Goal: Task Accomplishment & Management: Complete application form

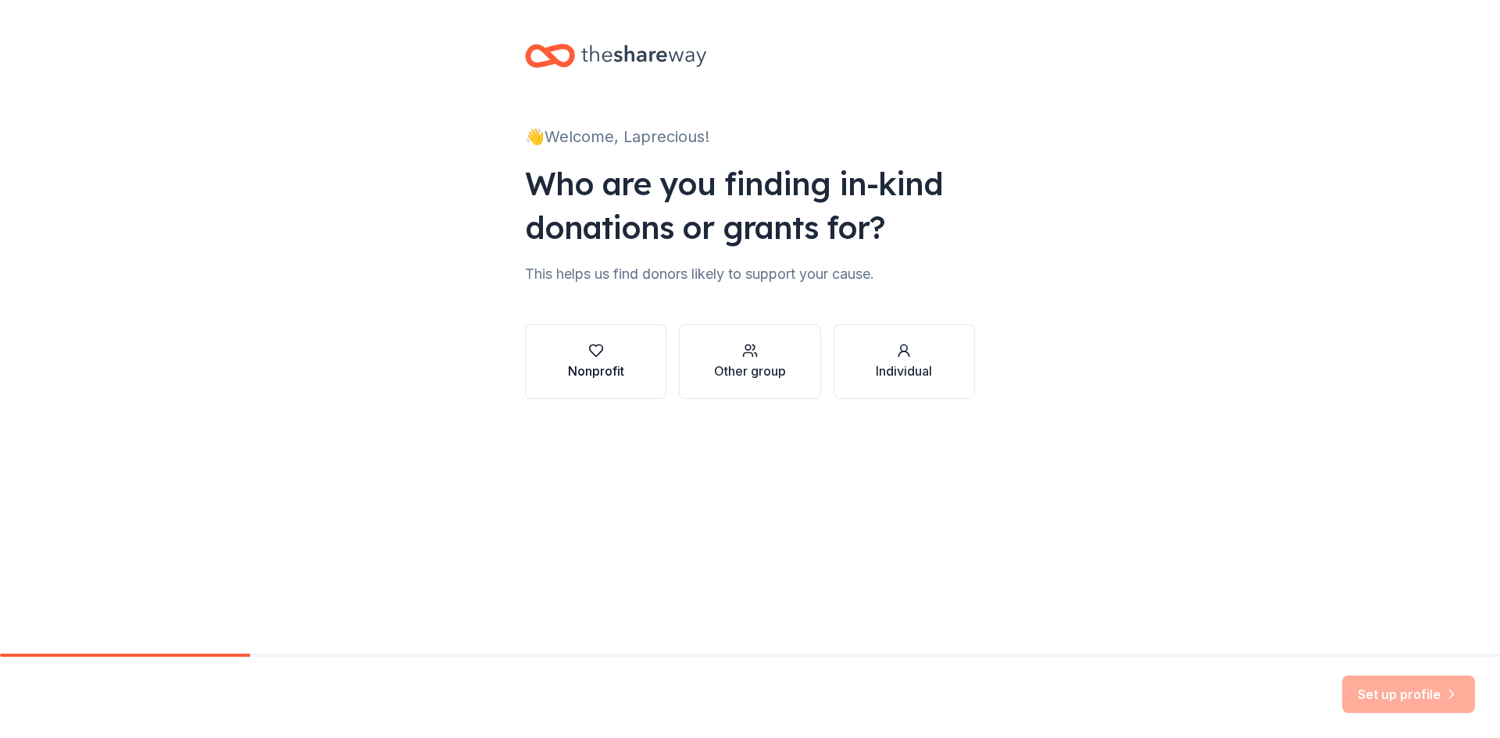
click at [642, 395] on button "Nonprofit" at bounding box center [595, 361] width 141 height 75
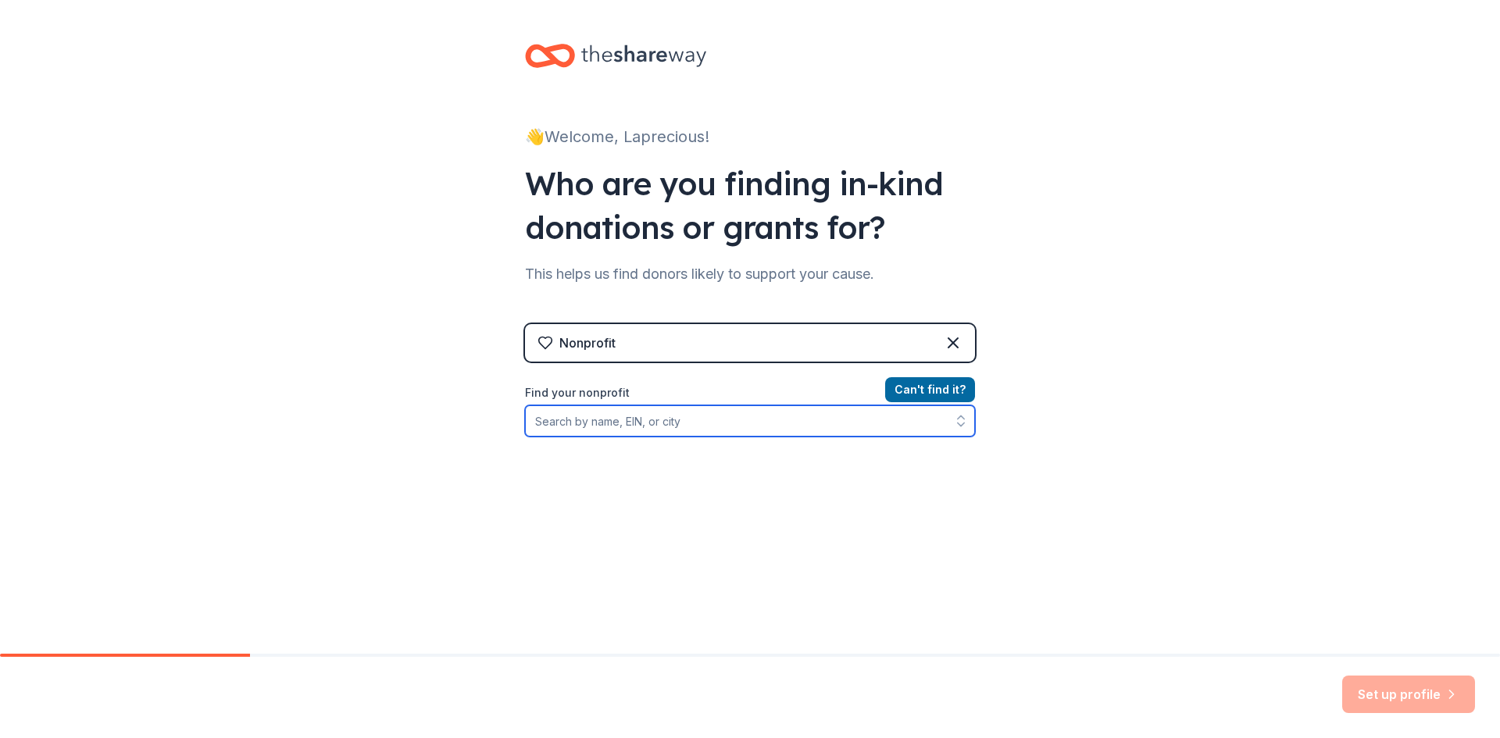
click at [646, 427] on input "Find your nonprofit" at bounding box center [750, 420] width 450 height 31
type input "Fresh New"
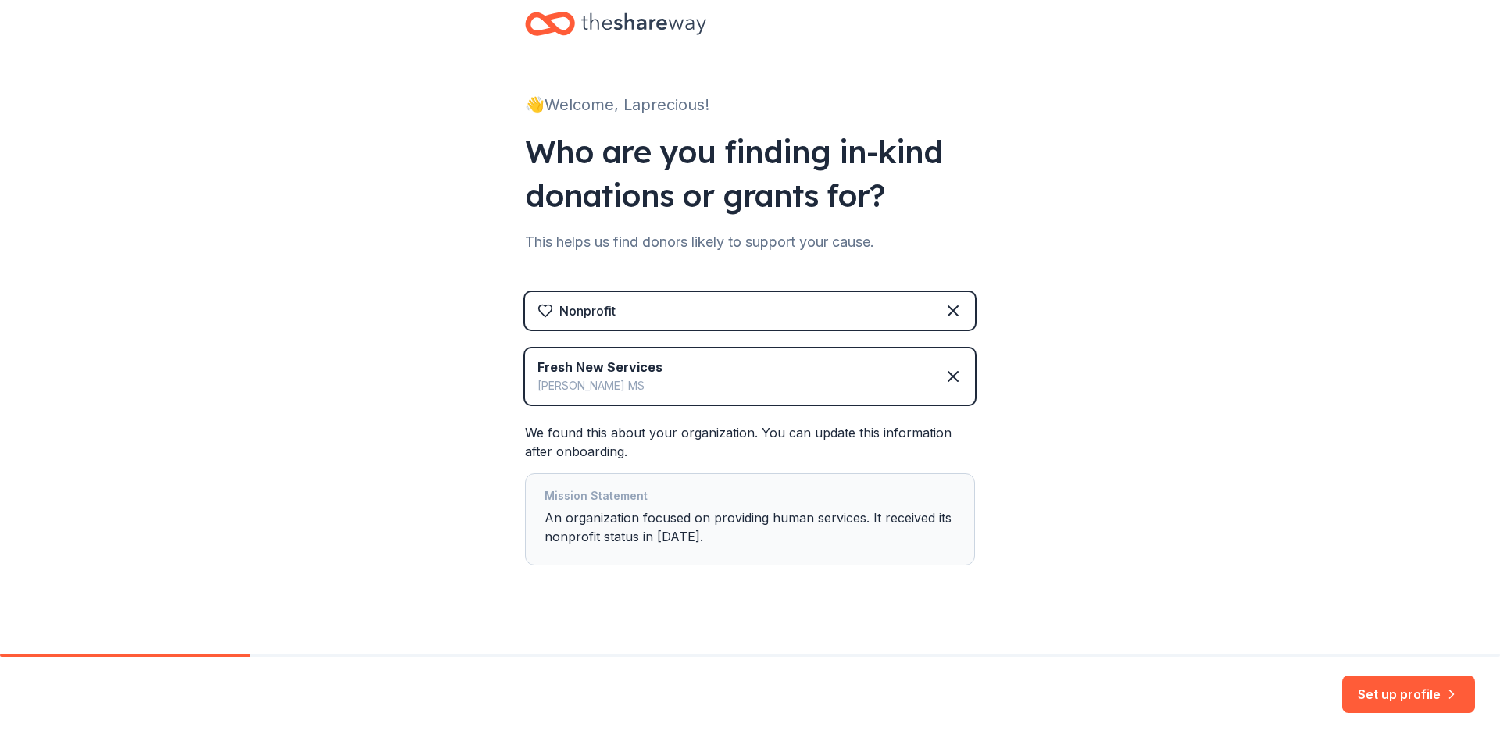
scroll to position [50, 0]
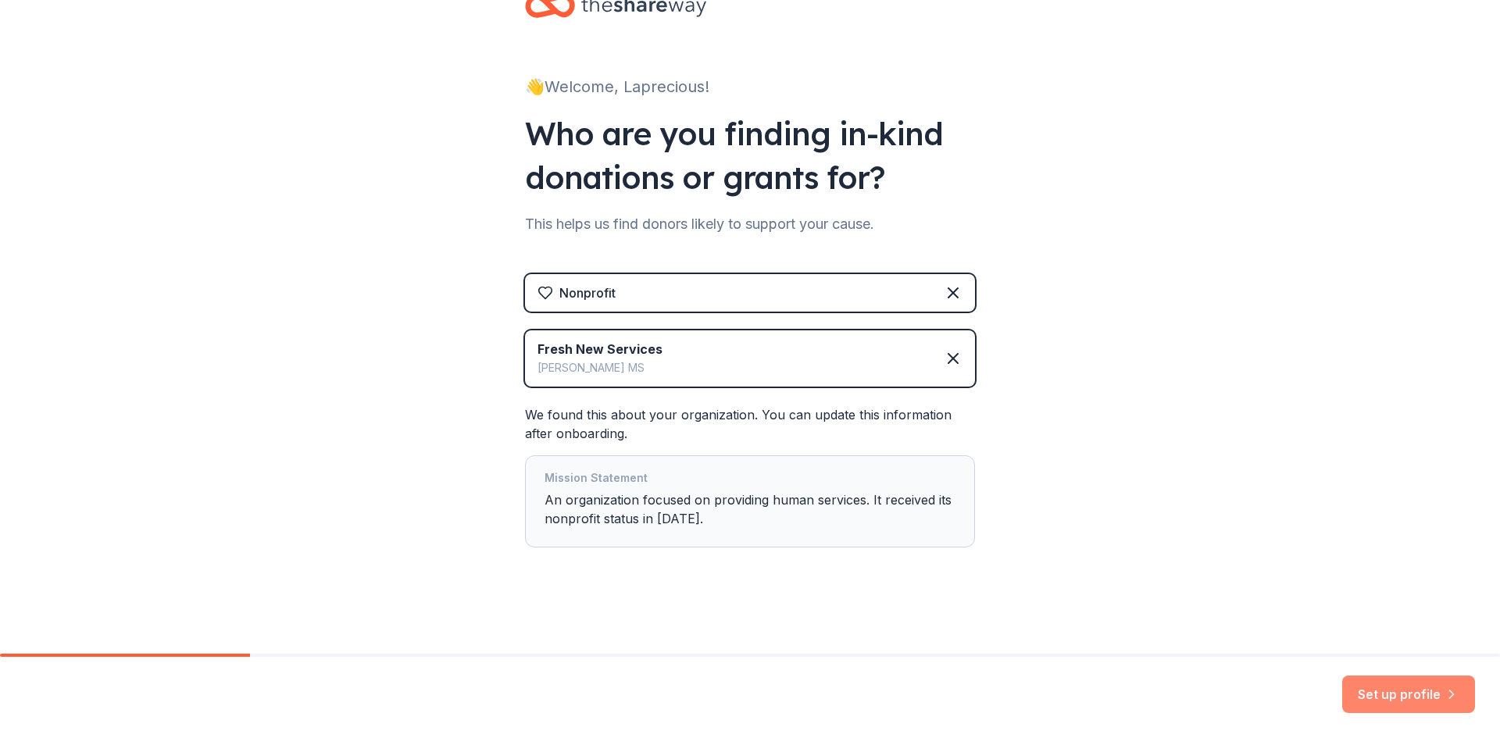
click at [1410, 691] on button "Set up profile" at bounding box center [1408, 694] width 133 height 37
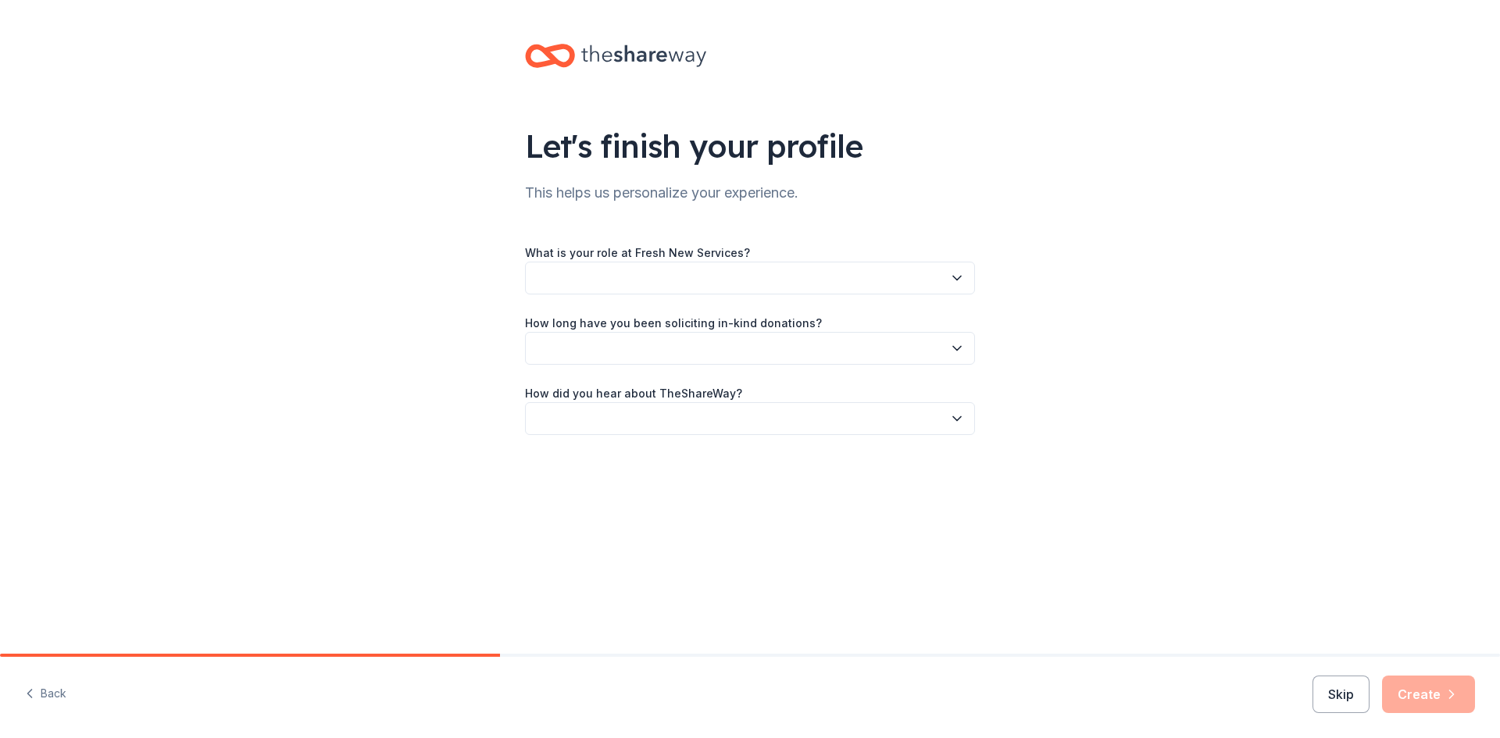
click at [812, 280] on button "button" at bounding box center [750, 278] width 450 height 33
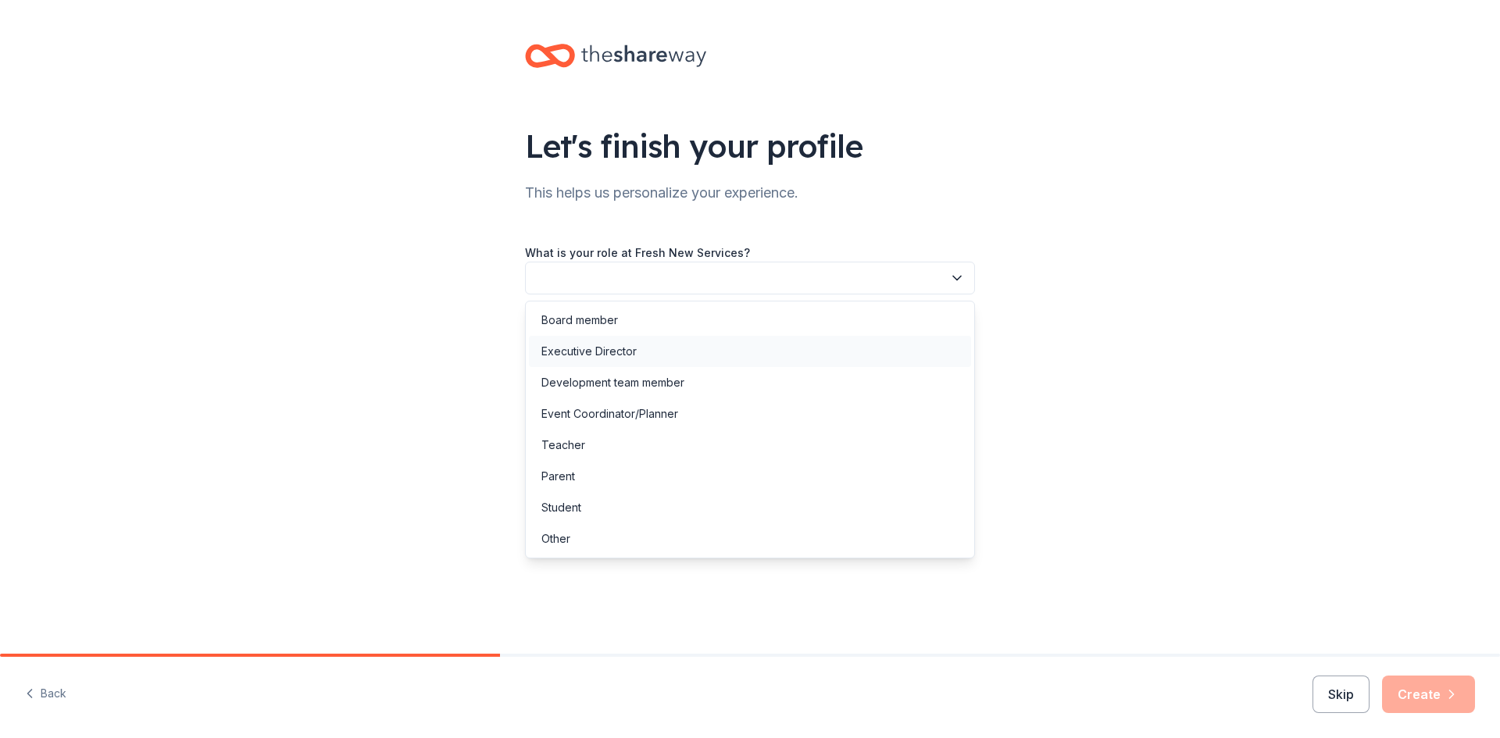
click at [654, 354] on div "Executive Director" at bounding box center [750, 351] width 442 height 31
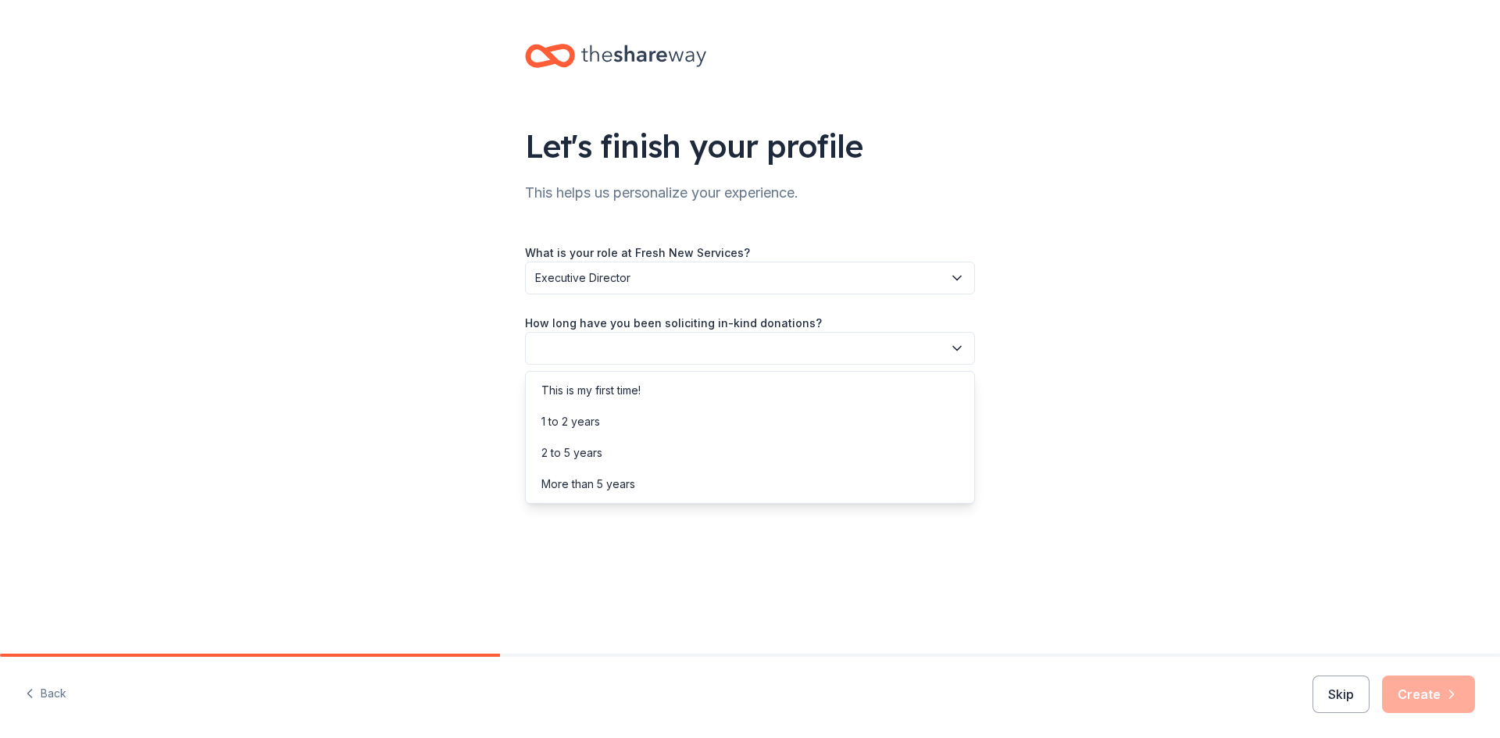
click at [654, 354] on button "button" at bounding box center [750, 348] width 450 height 33
click at [627, 458] on div "2 to 5 years" at bounding box center [750, 452] width 442 height 31
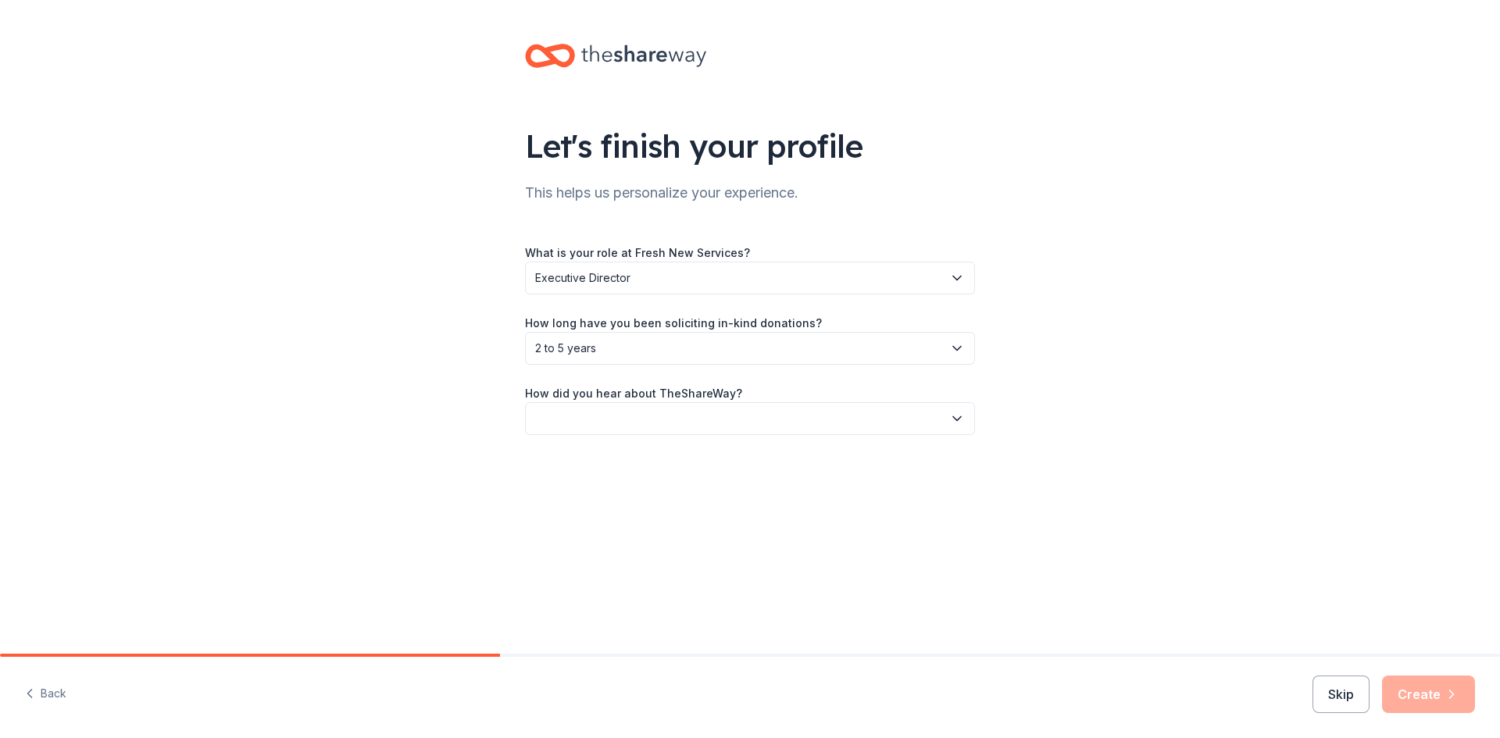
click at [665, 426] on button "button" at bounding box center [750, 418] width 450 height 33
click at [592, 465] on div "Friend or colleague" at bounding box center [592, 460] width 102 height 19
click at [1451, 692] on icon "button" at bounding box center [1452, 694] width 4 height 8
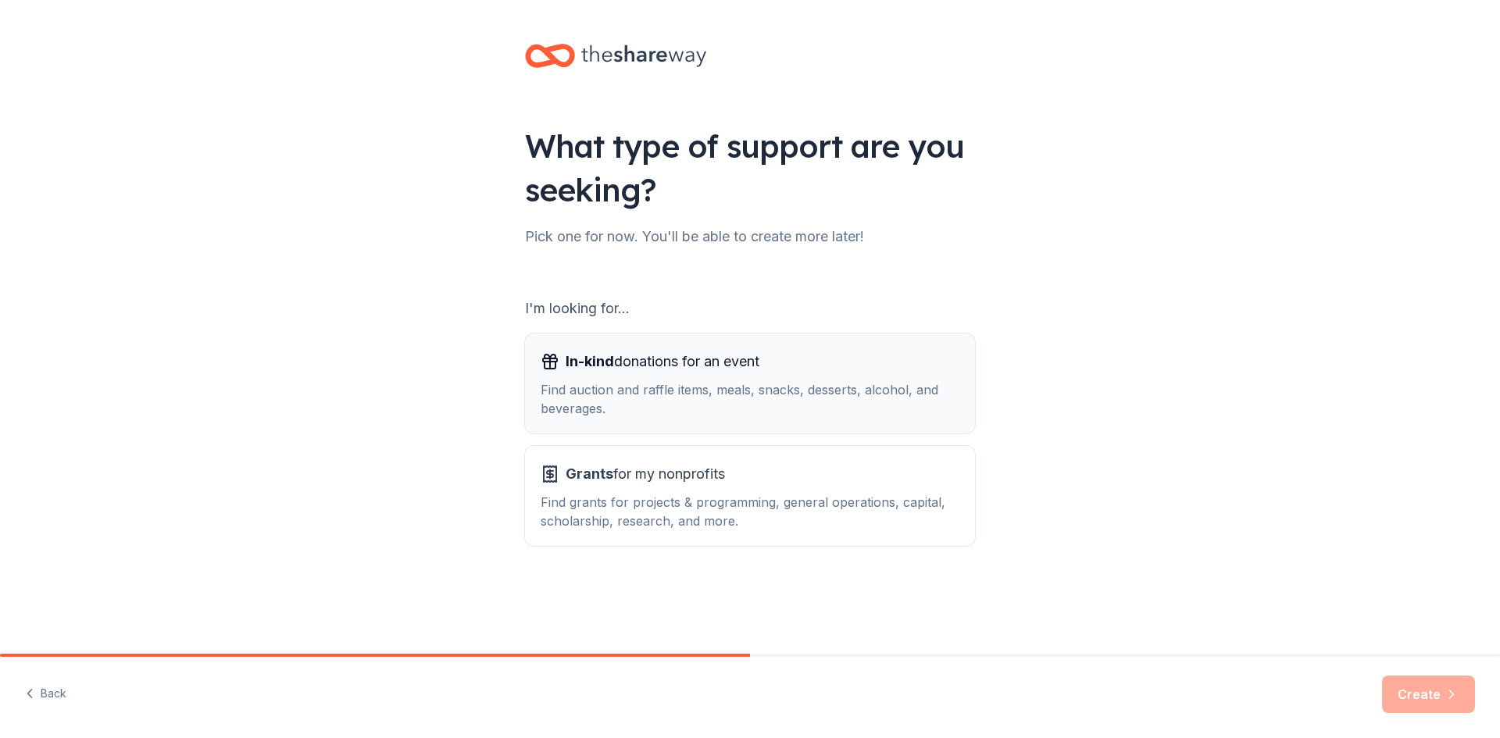
click at [786, 398] on div "Find auction and raffle items, meals, snacks, desserts, alcohol, and beverages." at bounding box center [749, 398] width 419 height 37
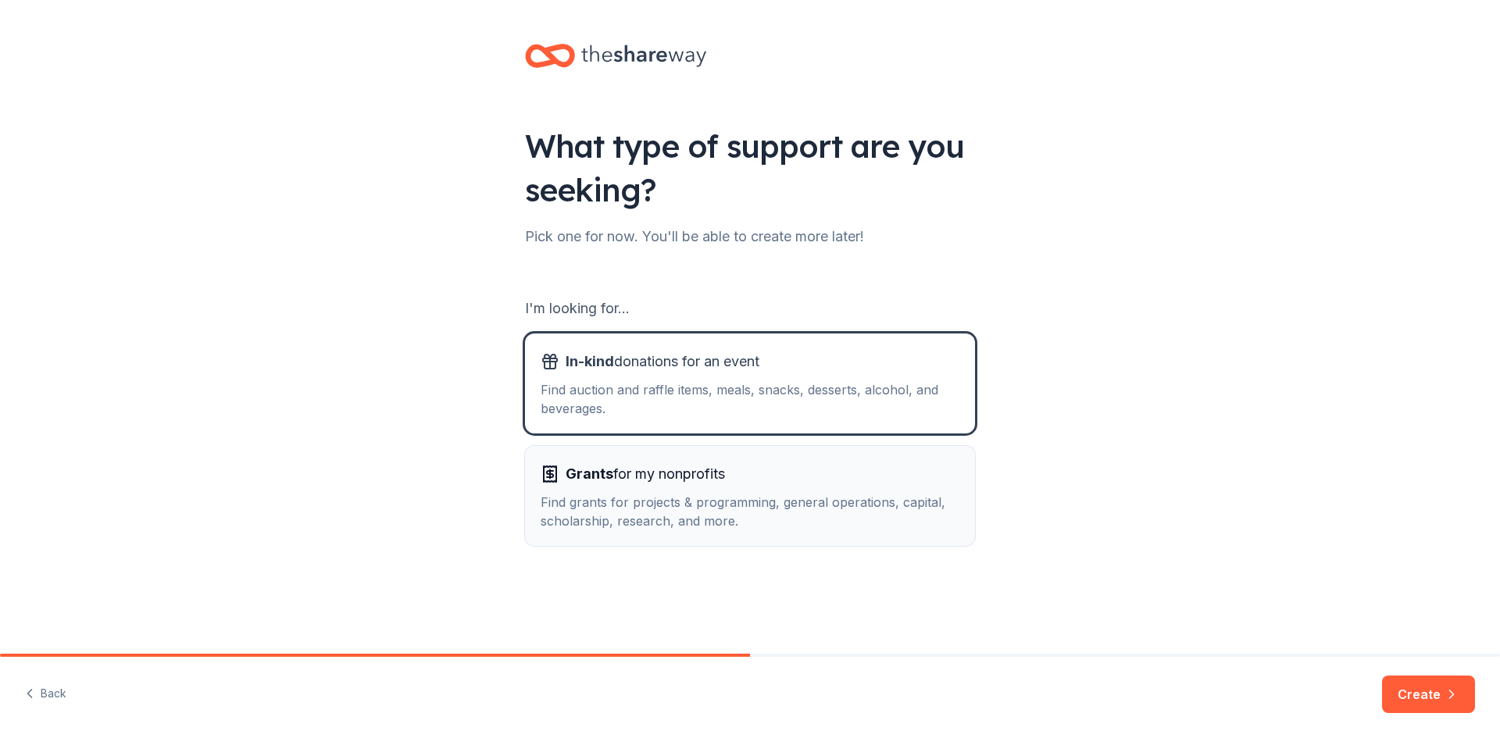
click at [771, 450] on button "Grants for my nonprofits Find grants for projects & programming, general operat…" at bounding box center [750, 496] width 450 height 100
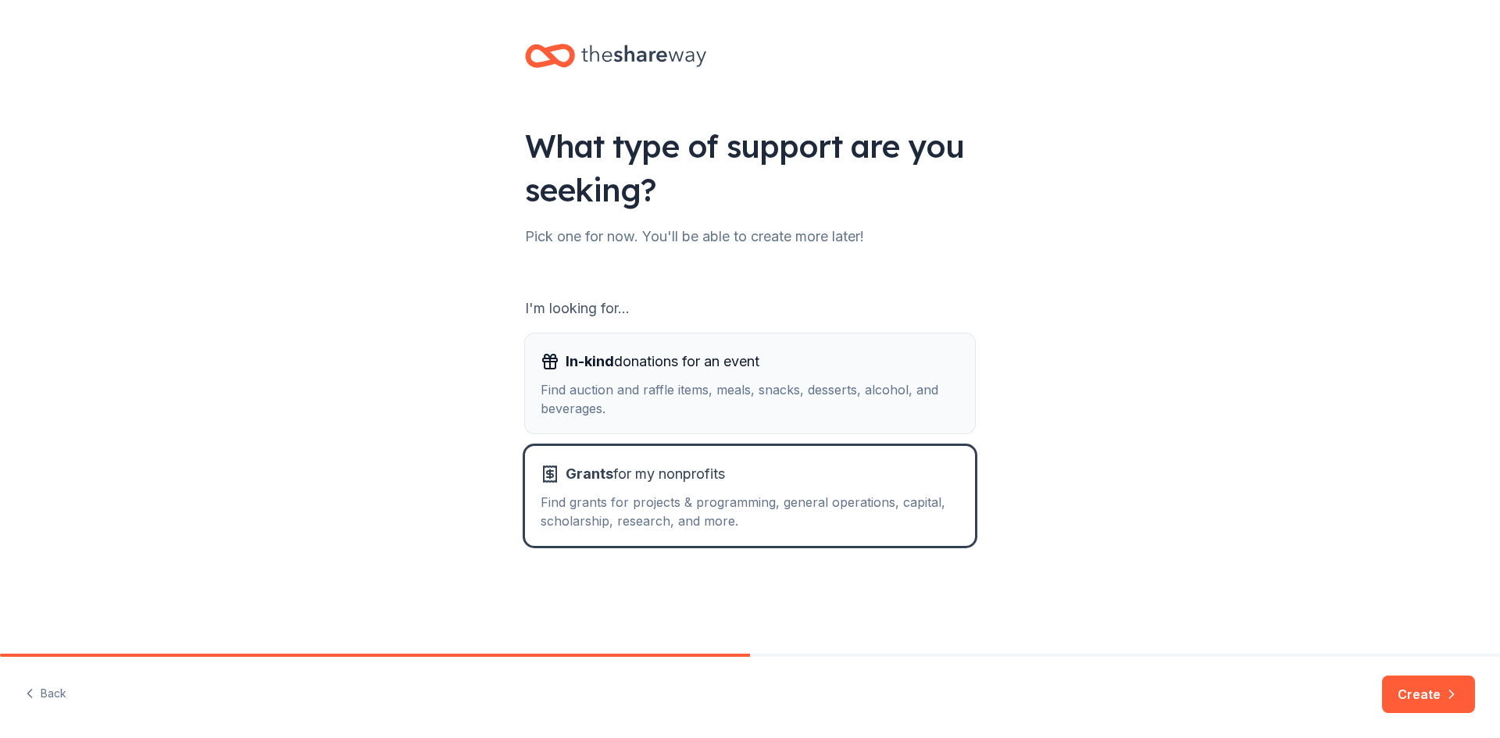
click at [812, 398] on div "Find auction and raffle items, meals, snacks, desserts, alcohol, and beverages." at bounding box center [749, 398] width 419 height 37
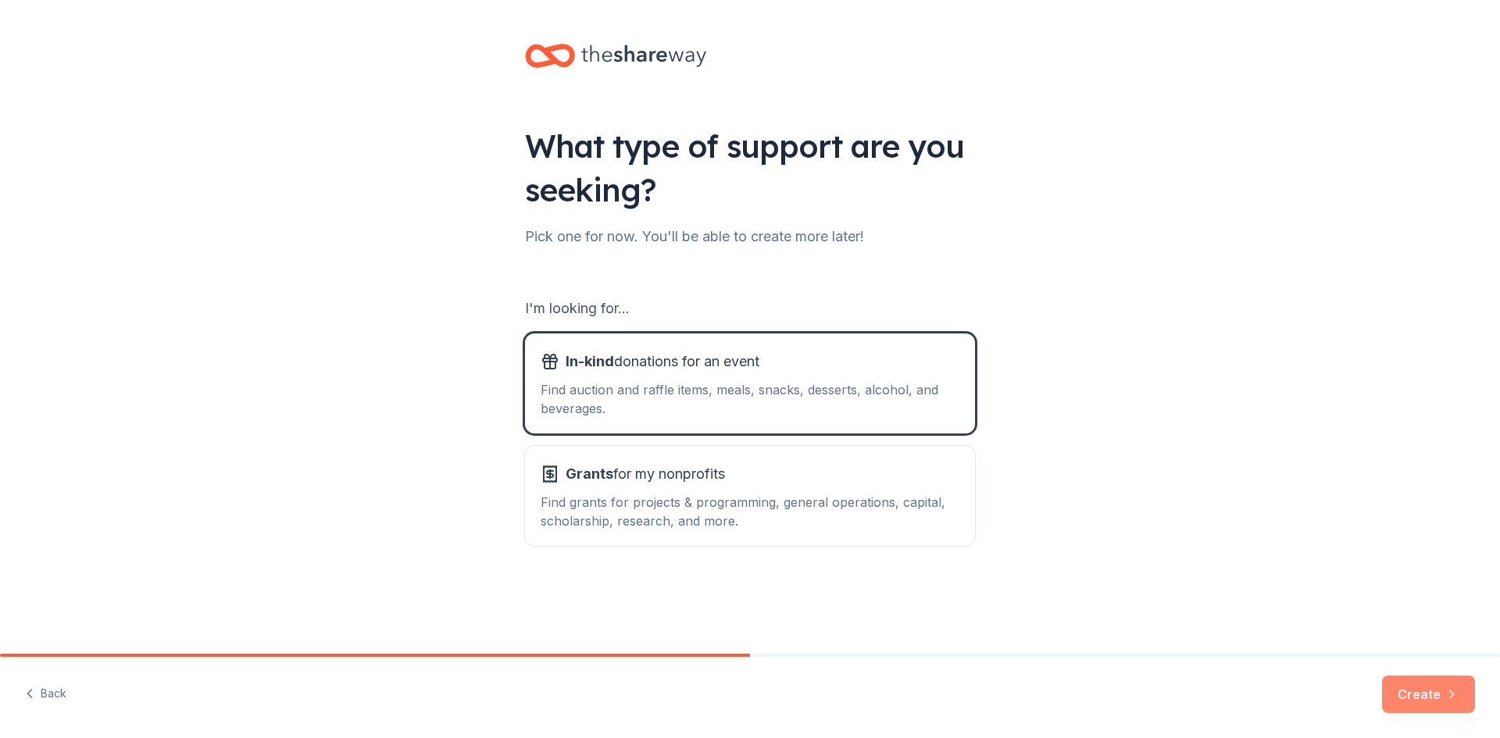
click at [1433, 678] on button "Create" at bounding box center [1428, 694] width 93 height 37
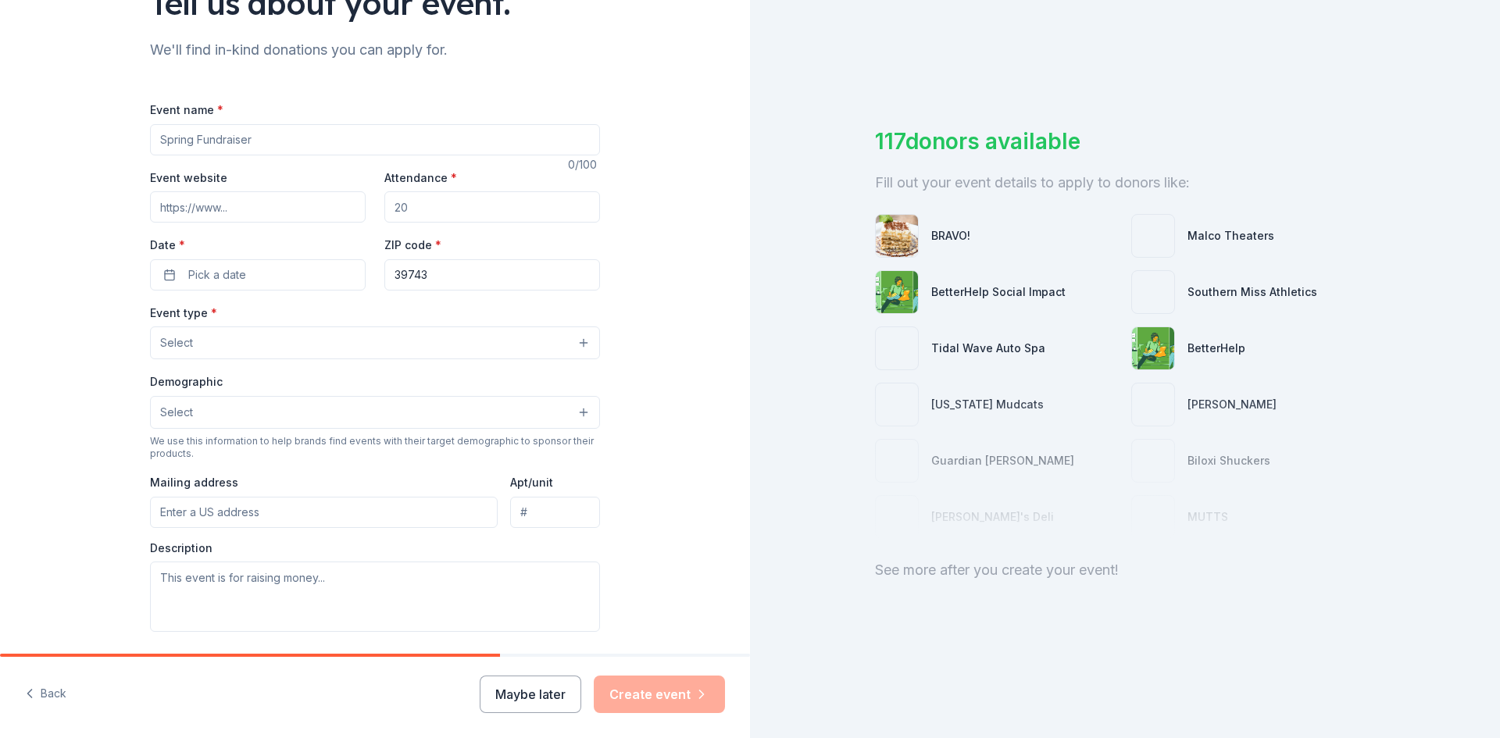
scroll to position [156, 0]
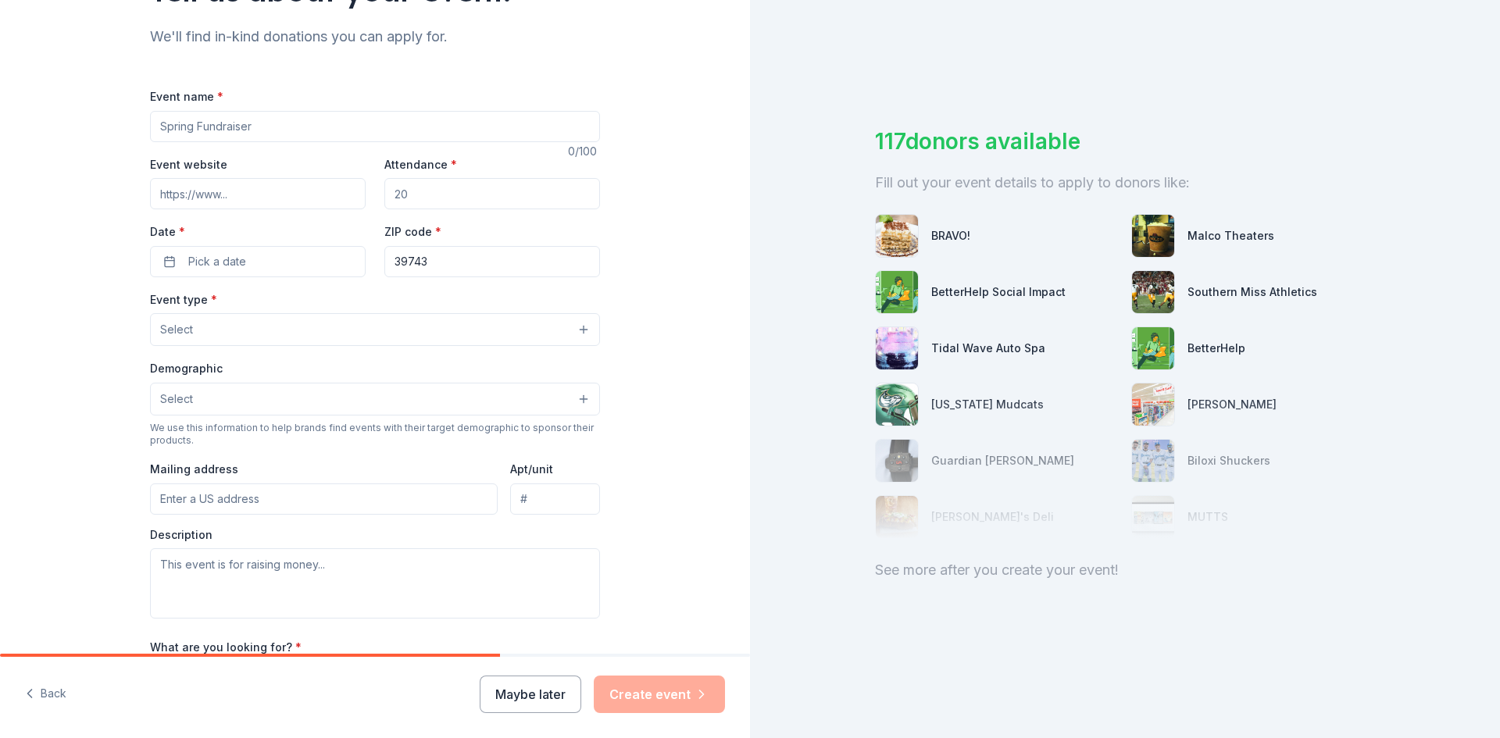
click at [387, 127] on input "Event name *" at bounding box center [375, 126] width 450 height 31
type input "Christmas in [GEOGRAPHIC_DATA]"
click at [437, 192] on input "Attendance *" at bounding box center [492, 193] width 216 height 31
type input "100"
click at [262, 262] on button "Pick a date" at bounding box center [258, 261] width 216 height 31
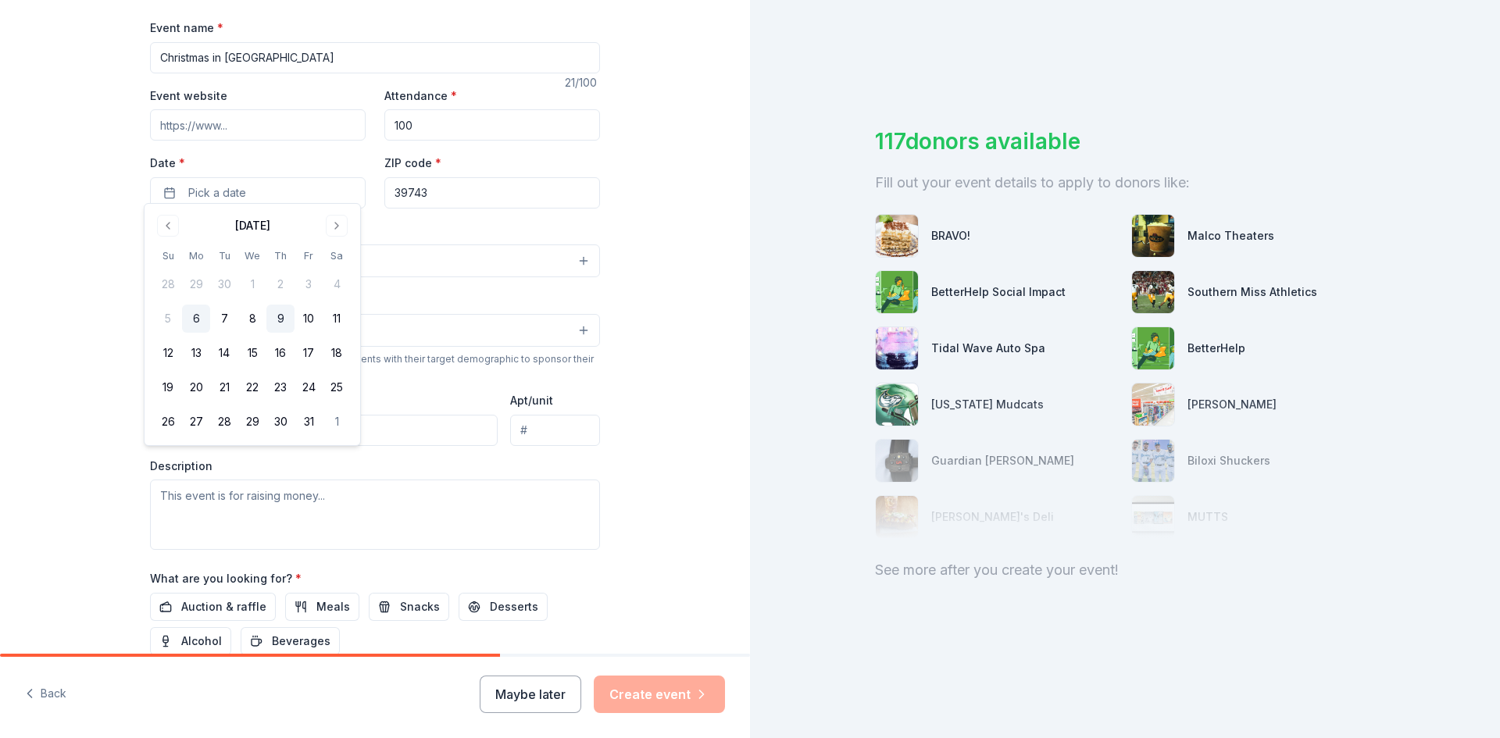
scroll to position [234, 0]
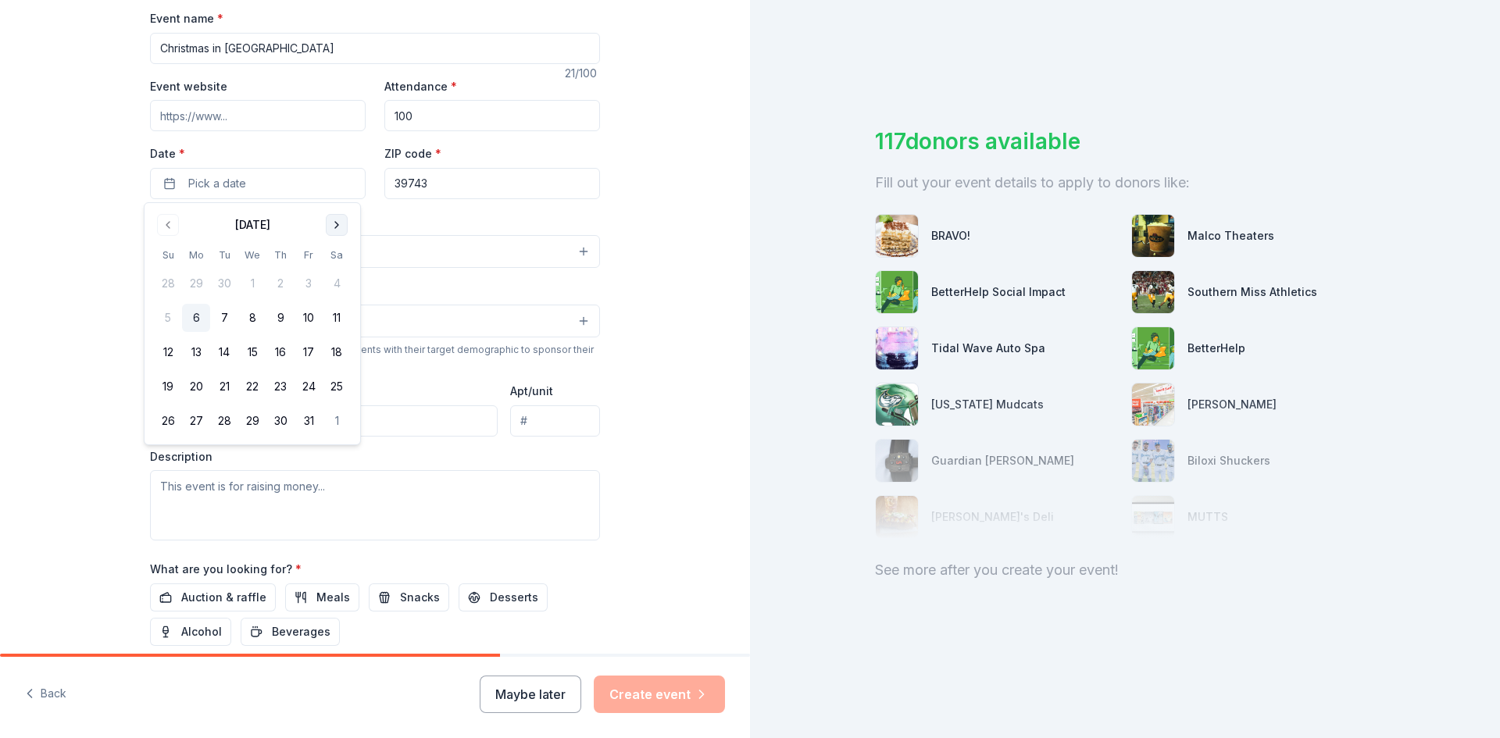
click at [336, 226] on button "Go to next month" at bounding box center [337, 225] width 22 height 22
click at [331, 356] on button "20" at bounding box center [337, 352] width 28 height 28
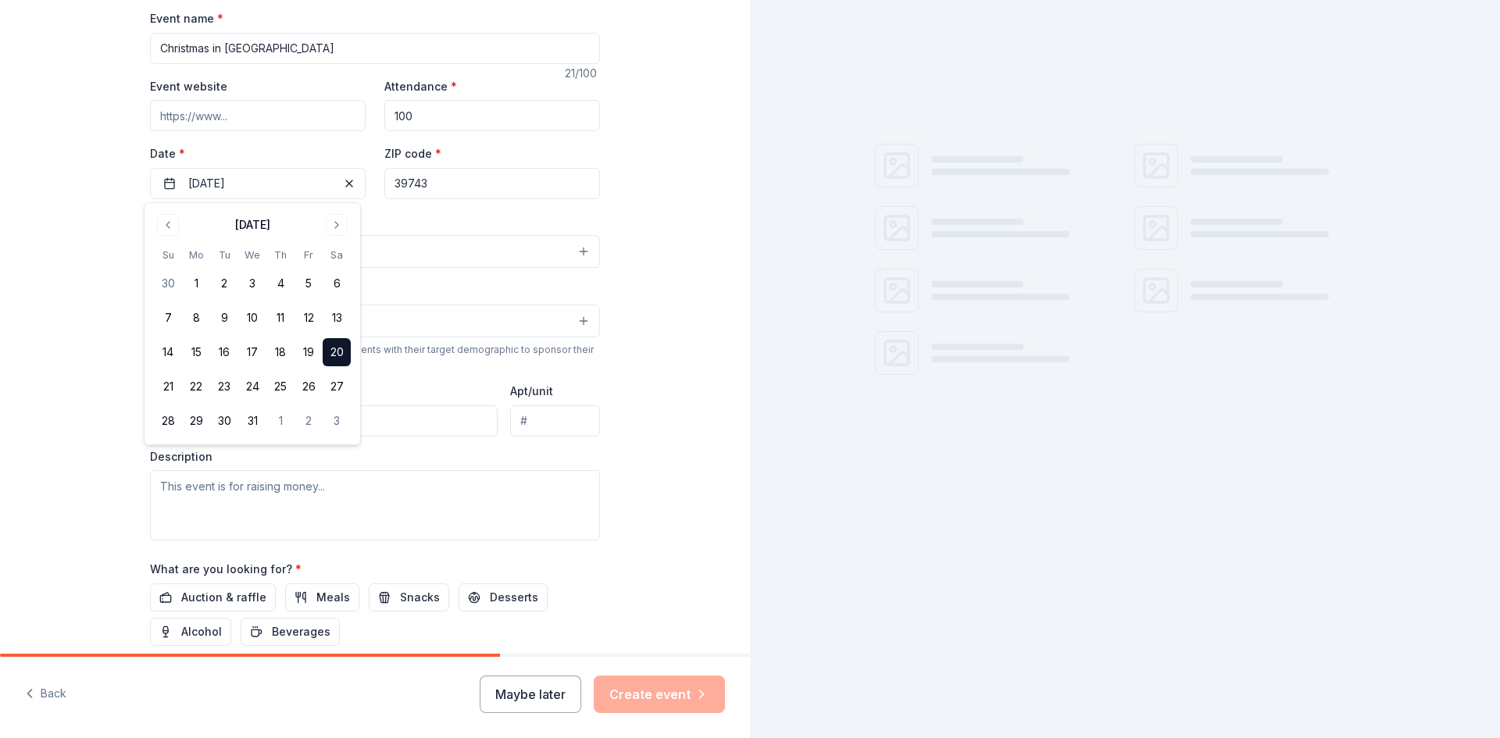
click at [488, 218] on div "Event type * Select" at bounding box center [375, 240] width 450 height 57
click at [318, 255] on button "Select" at bounding box center [375, 251] width 450 height 33
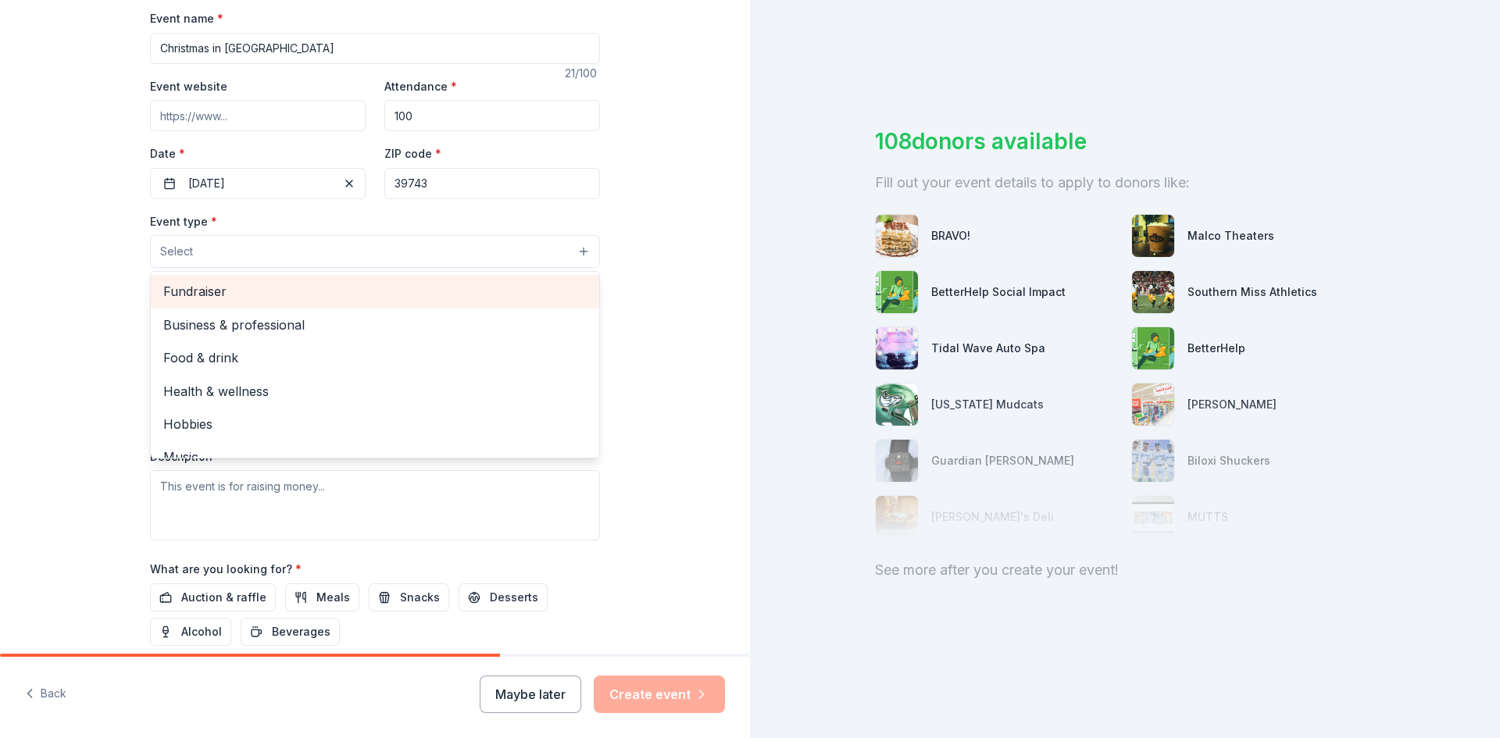
click at [323, 307] on div "Fundraiser" at bounding box center [375, 291] width 448 height 33
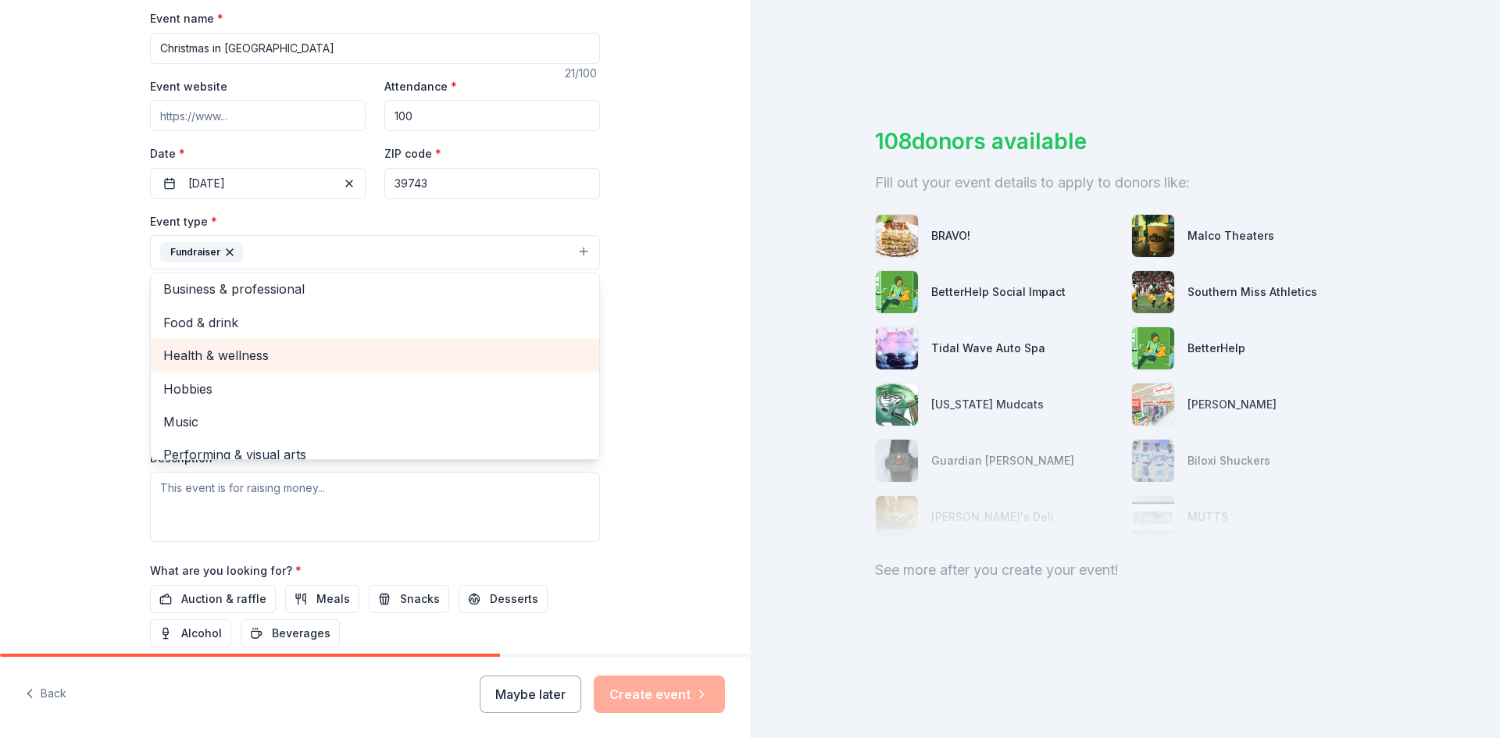
scroll to position [0, 0]
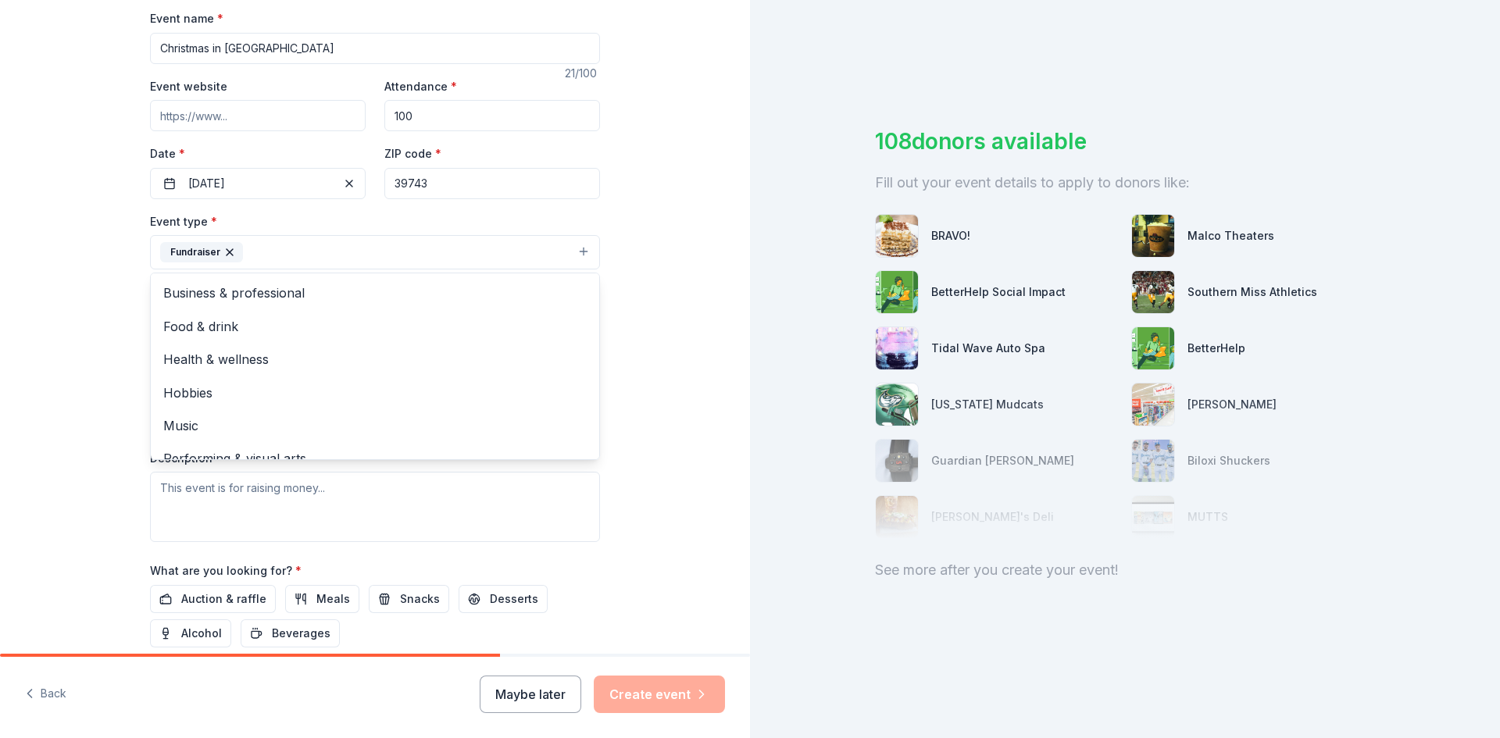
click at [729, 298] on div "Tell us about your event. We'll find in-kind donations you can apply for. Event…" at bounding box center [375, 286] width 750 height 1041
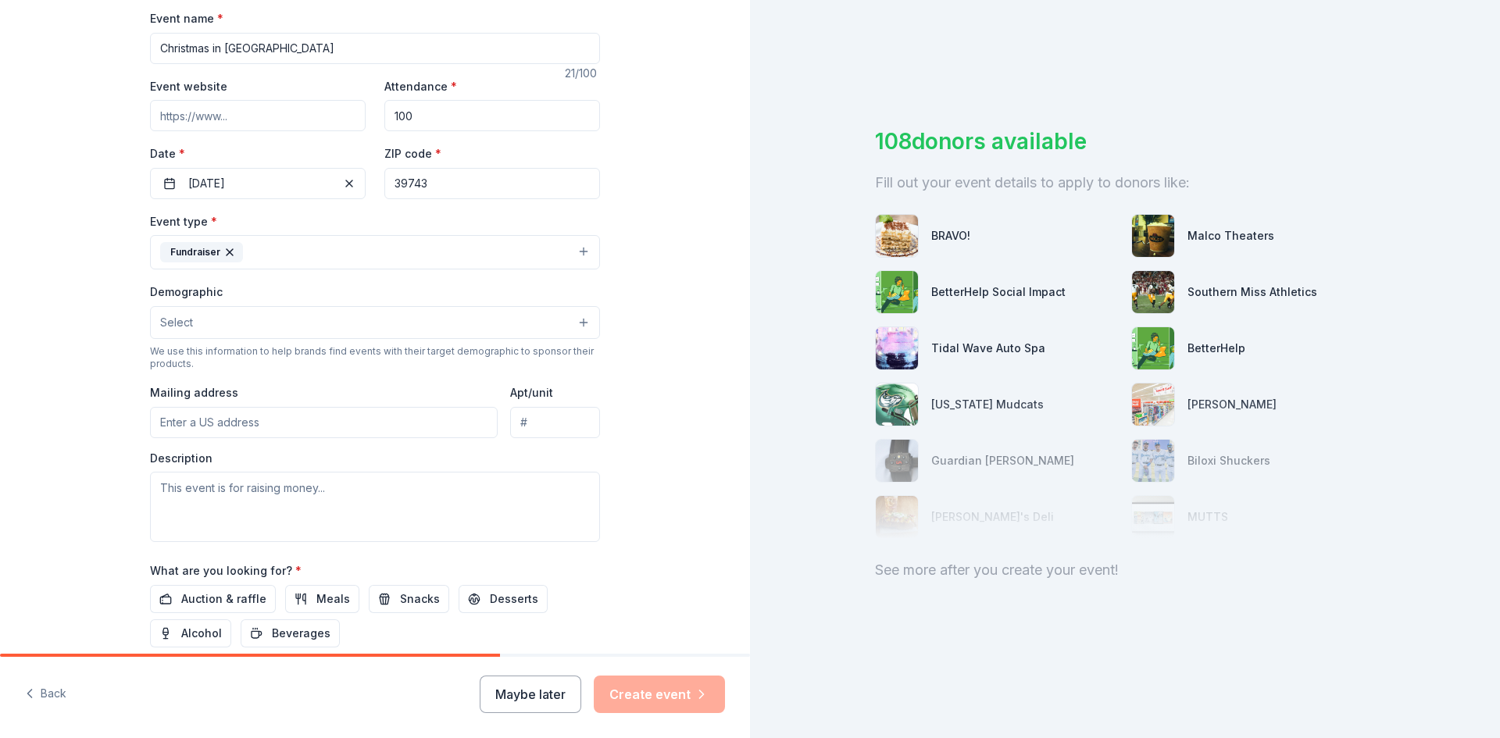
click at [323, 316] on button "Select" at bounding box center [375, 322] width 450 height 33
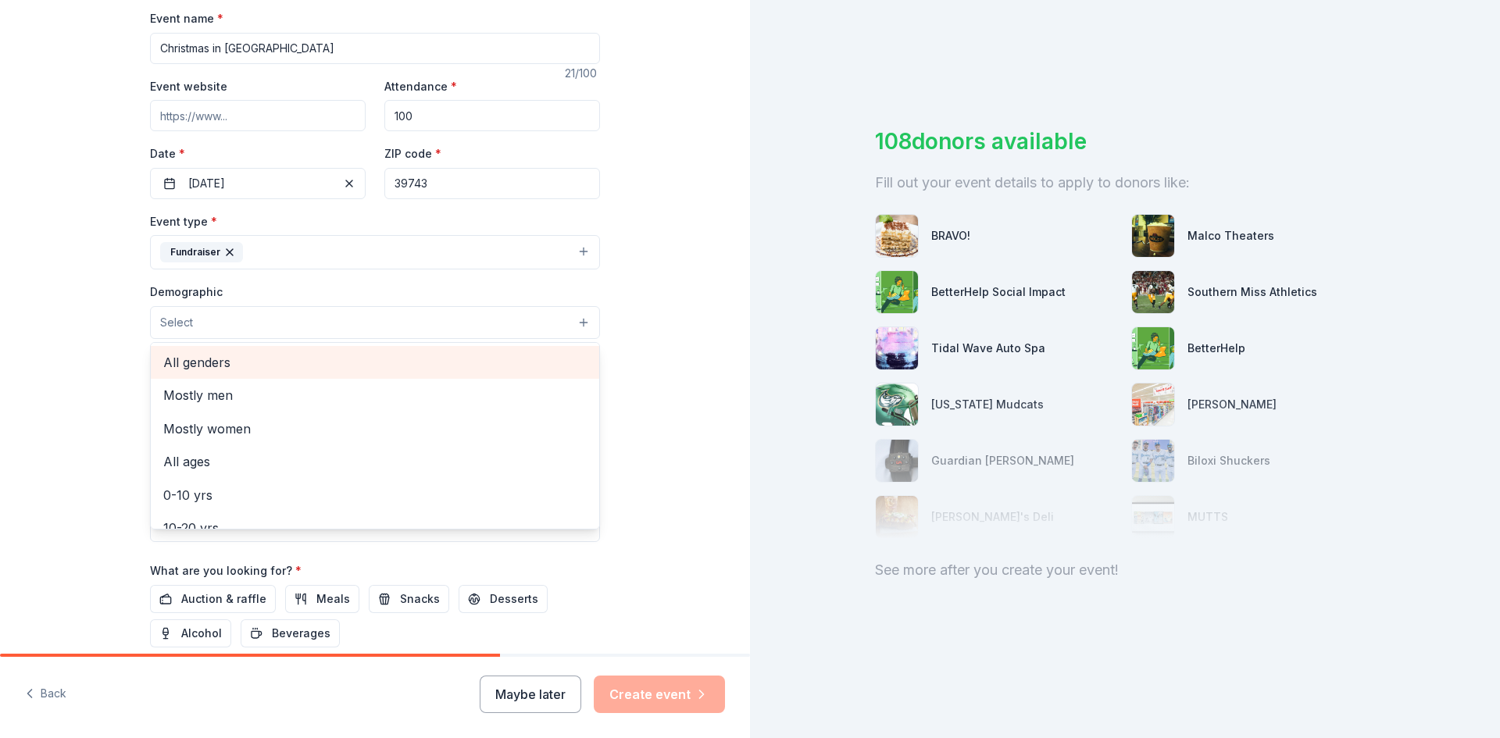
click at [320, 361] on span "All genders" at bounding box center [374, 362] width 423 height 20
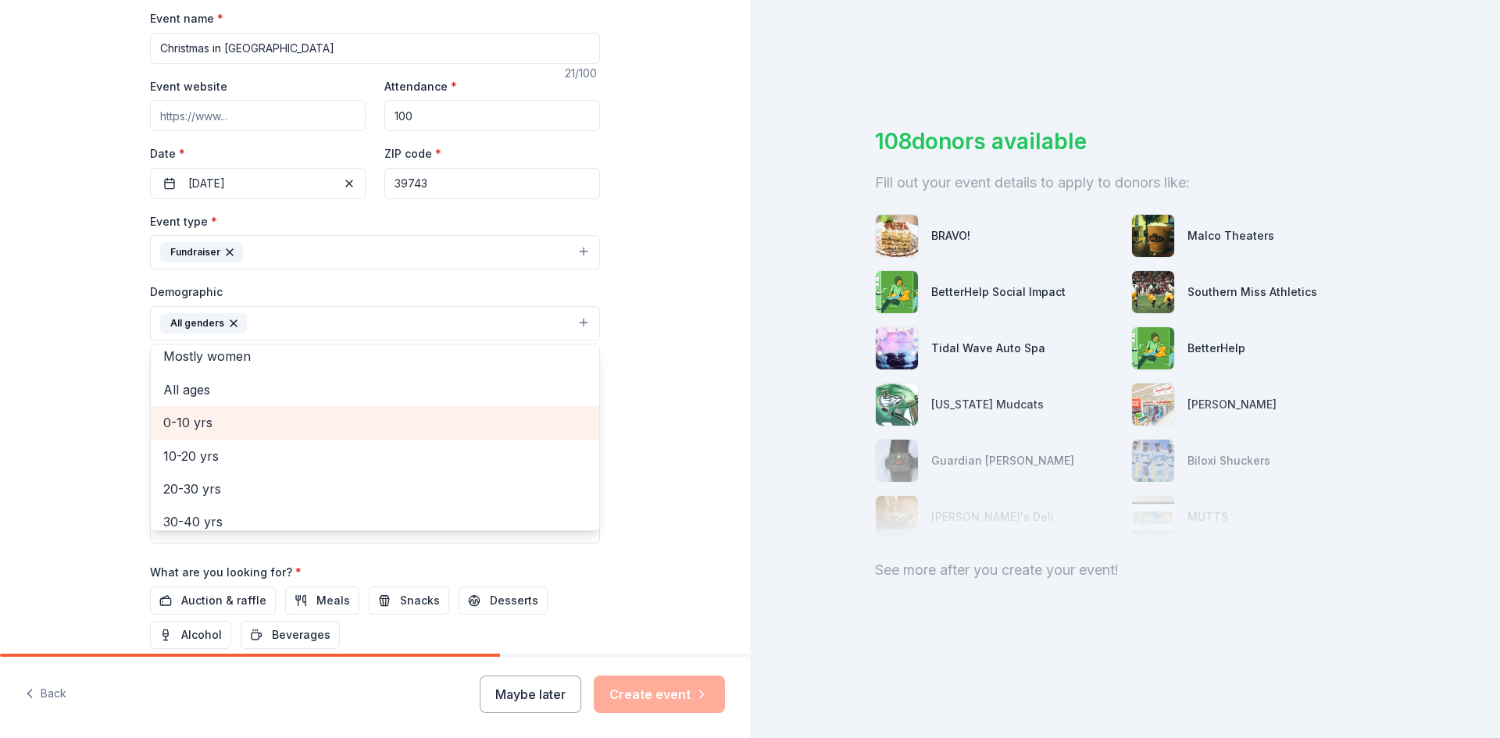
scroll to position [78, 0]
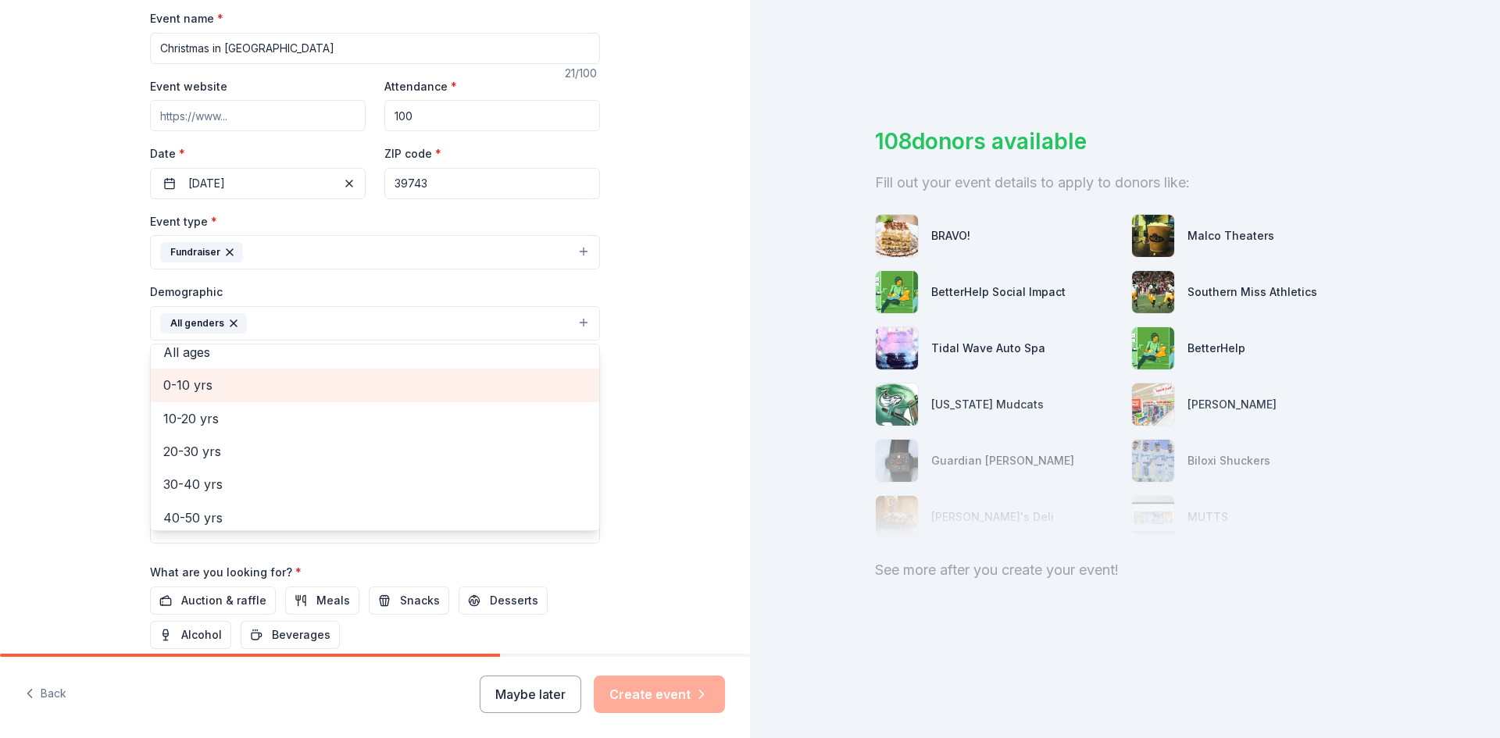
click at [266, 388] on span "0-10 yrs" at bounding box center [374, 385] width 423 height 20
click at [260, 380] on span "10-20 yrs" at bounding box center [374, 385] width 423 height 20
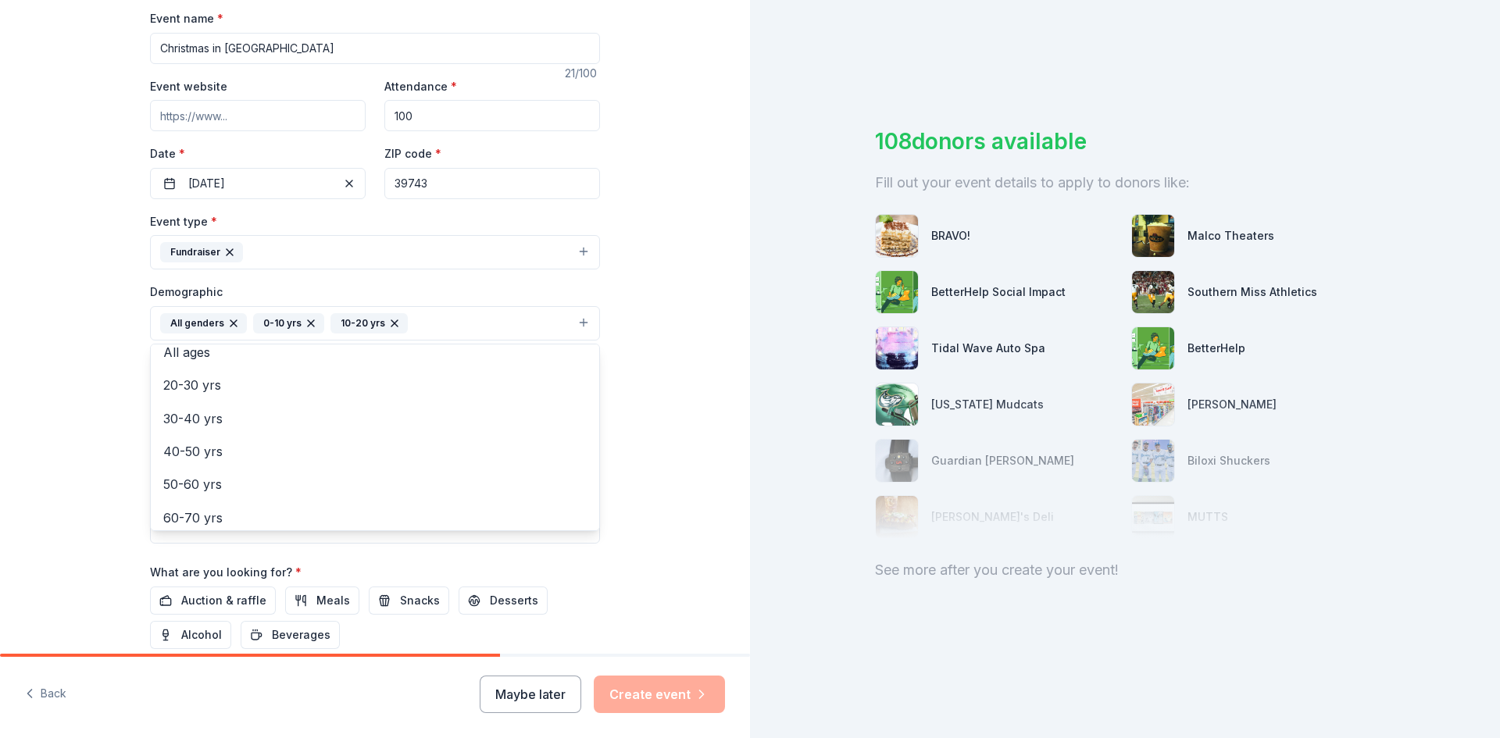
click at [689, 363] on div "Tell us about your event. We'll find in-kind donations you can apply for. Event…" at bounding box center [375, 287] width 750 height 1043
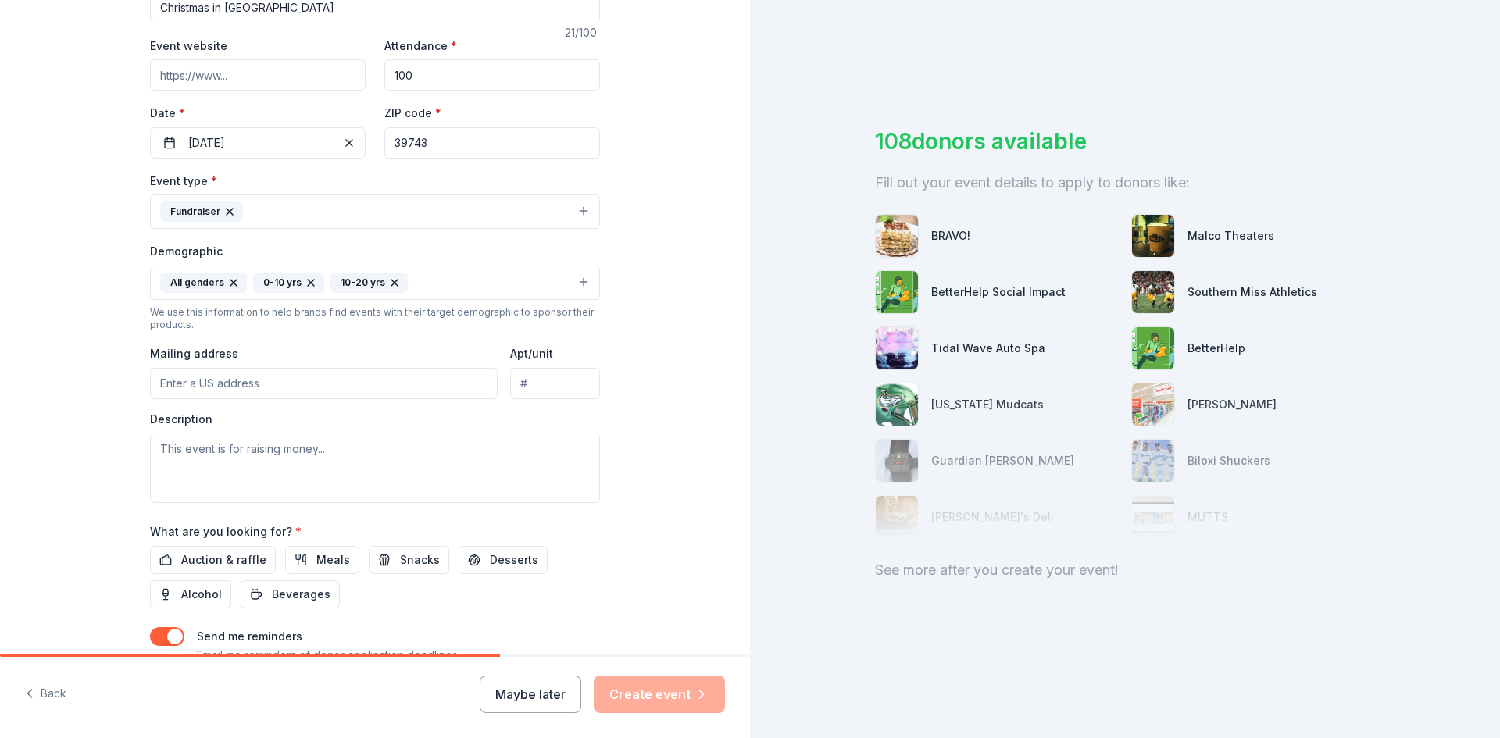
scroll to position [312, 0]
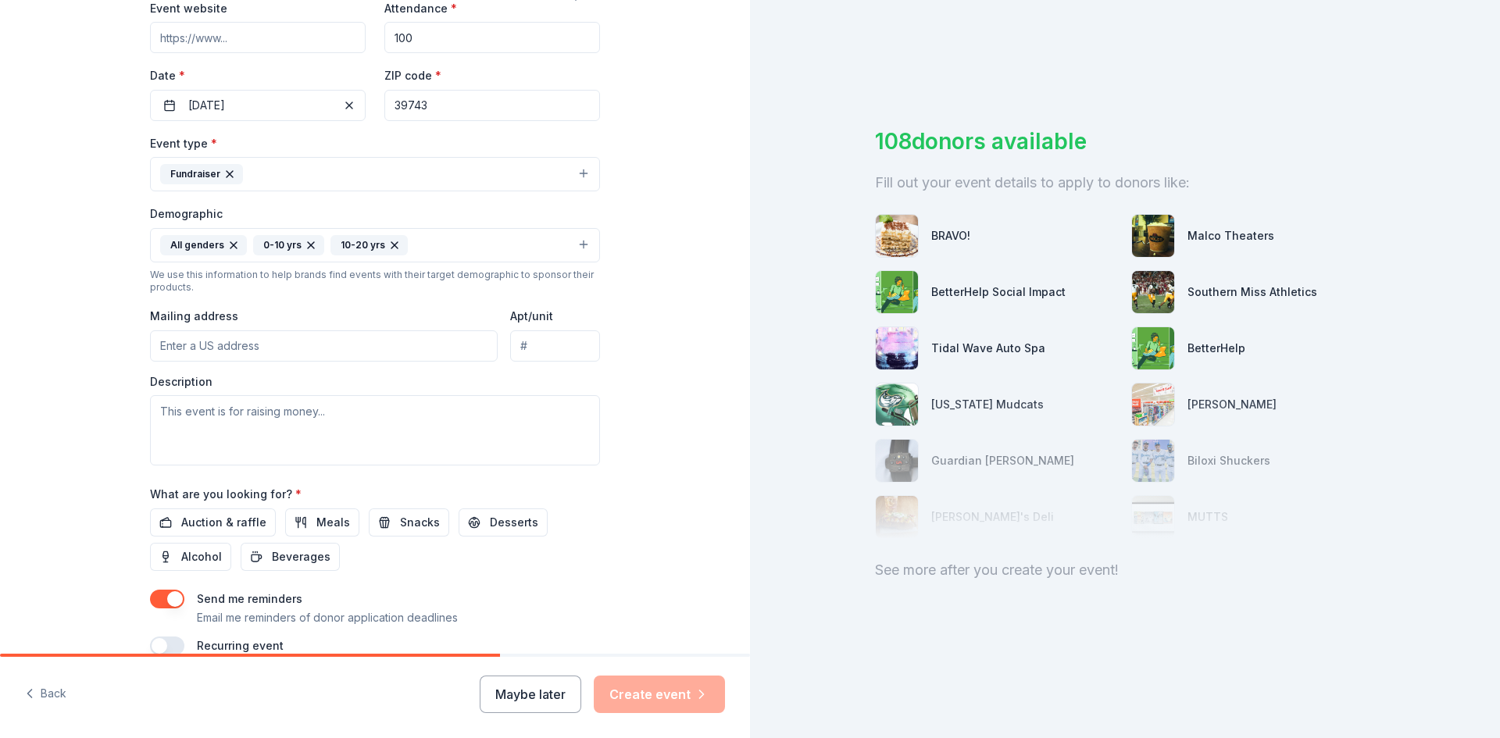
click at [396, 348] on input "Mailing address" at bounding box center [324, 345] width 348 height 31
type input "P O Box 2 [PERSON_NAME], MS 39743"
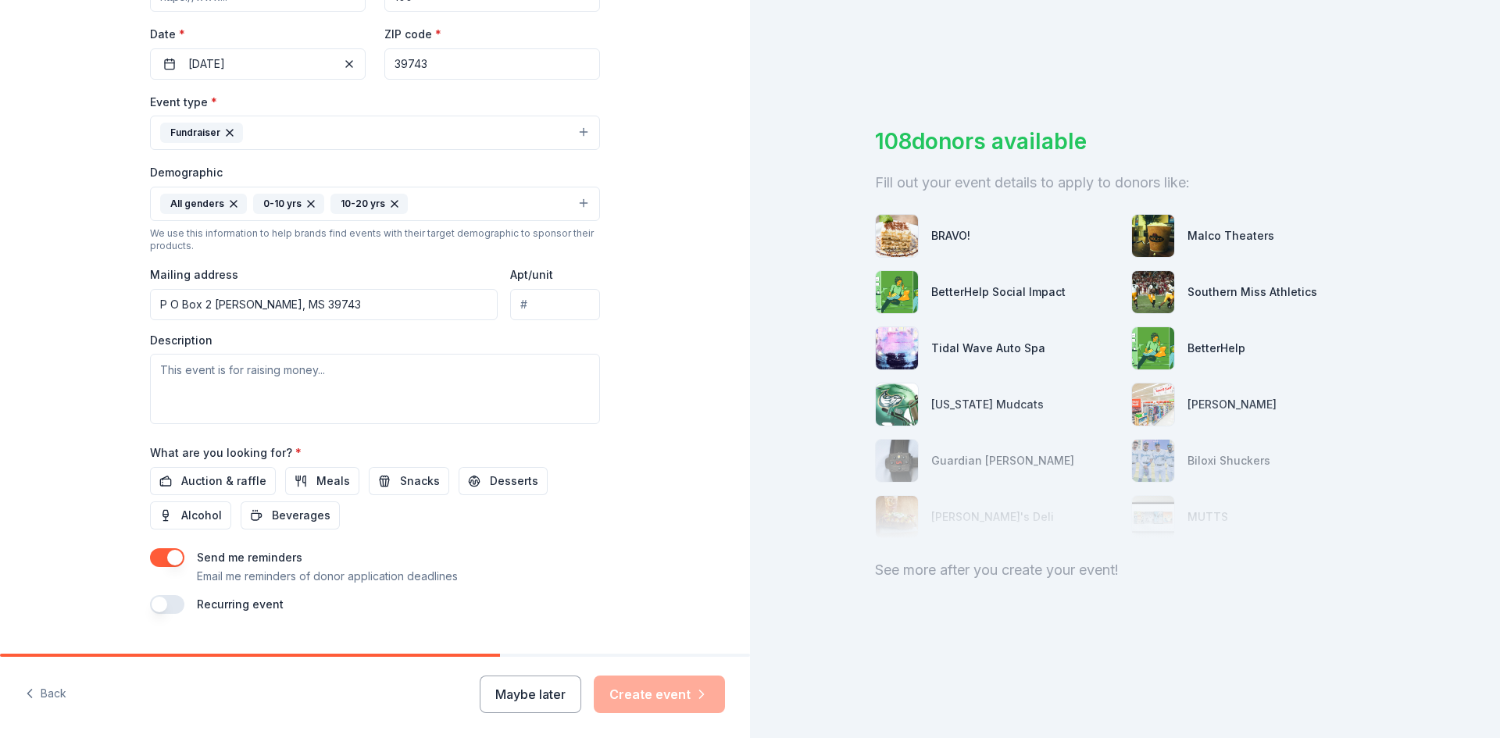
scroll to position [389, 0]
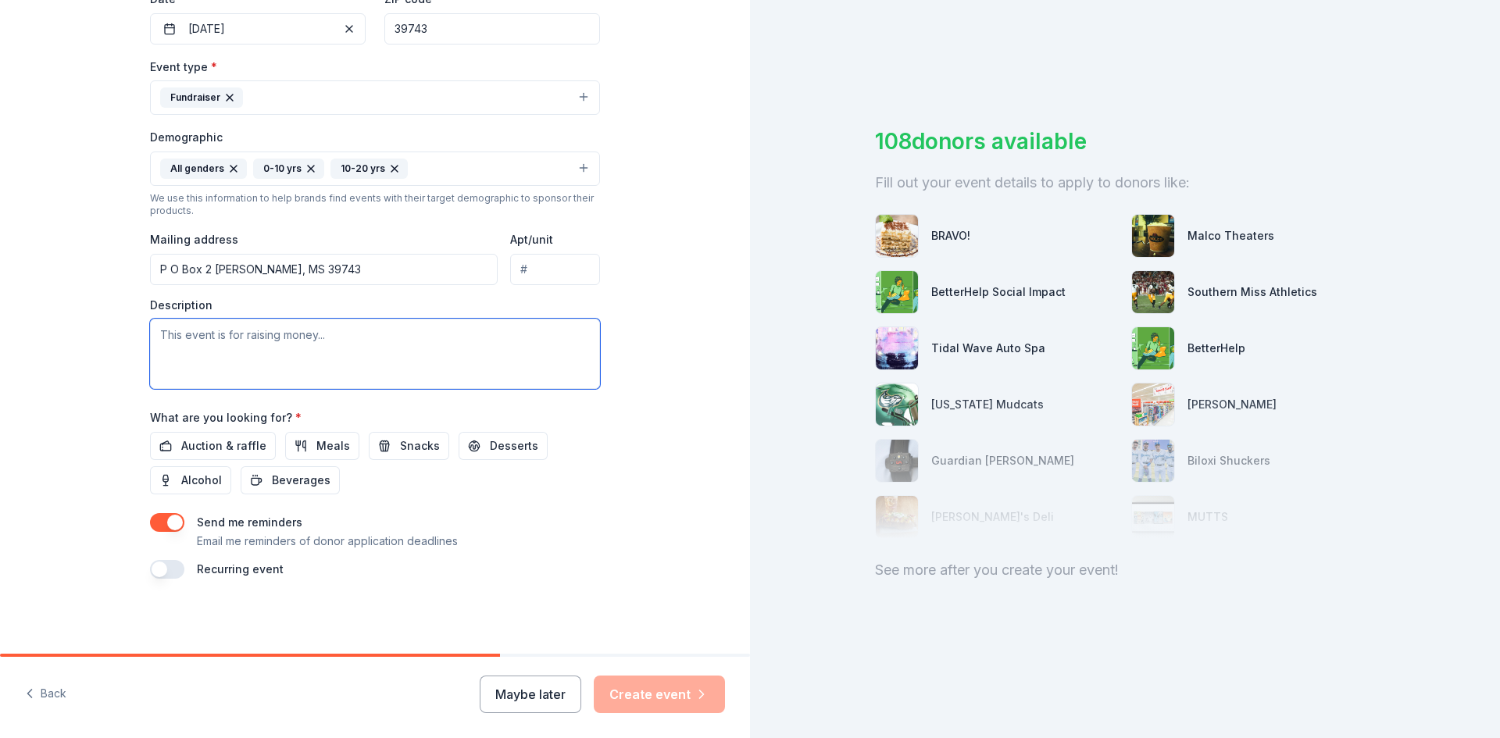
click at [380, 352] on textarea at bounding box center [375, 354] width 450 height 70
type textarea "Christmas presents for kids"
click at [326, 449] on span "Meals" at bounding box center [333, 446] width 34 height 19
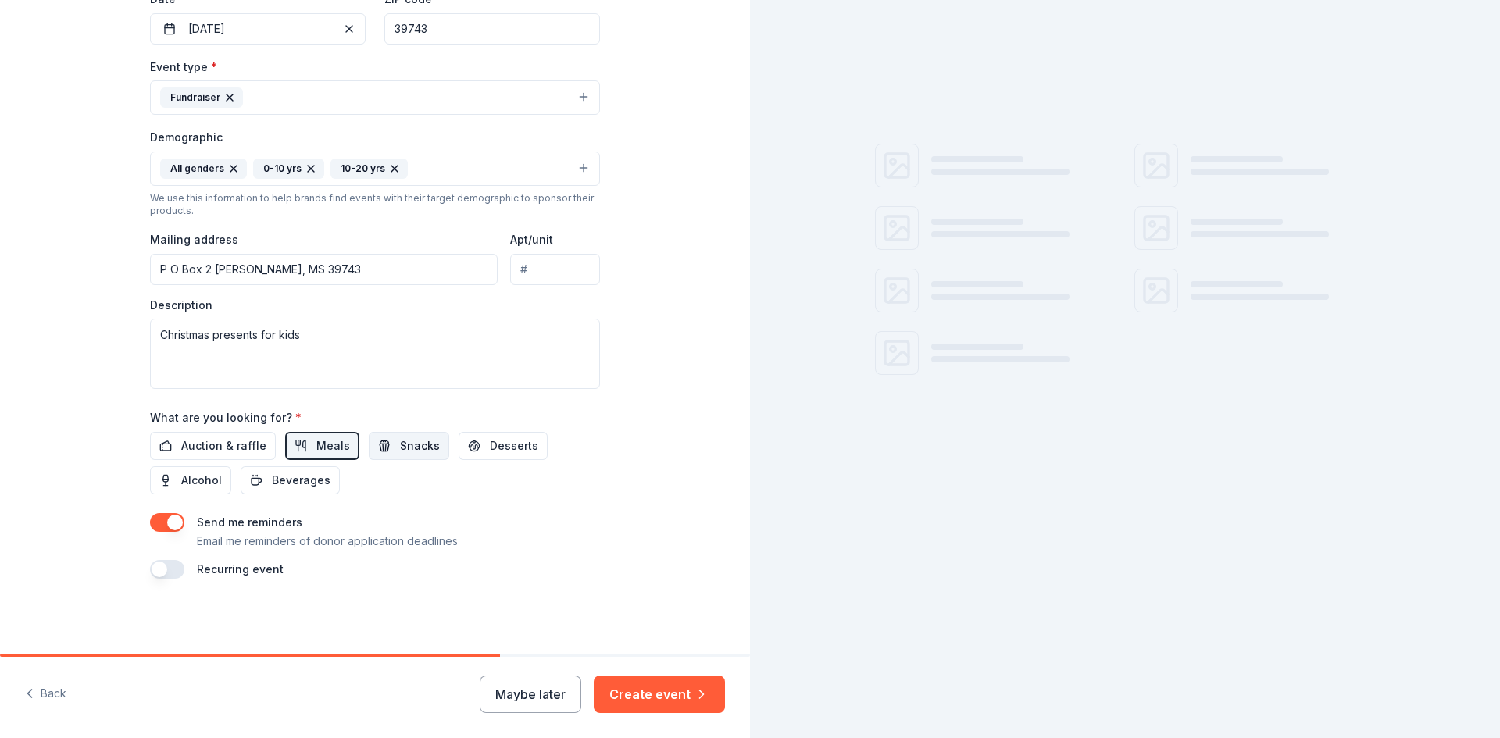
click at [400, 448] on span "Snacks" at bounding box center [420, 446] width 40 height 19
click at [490, 447] on span "Desserts" at bounding box center [514, 446] width 48 height 19
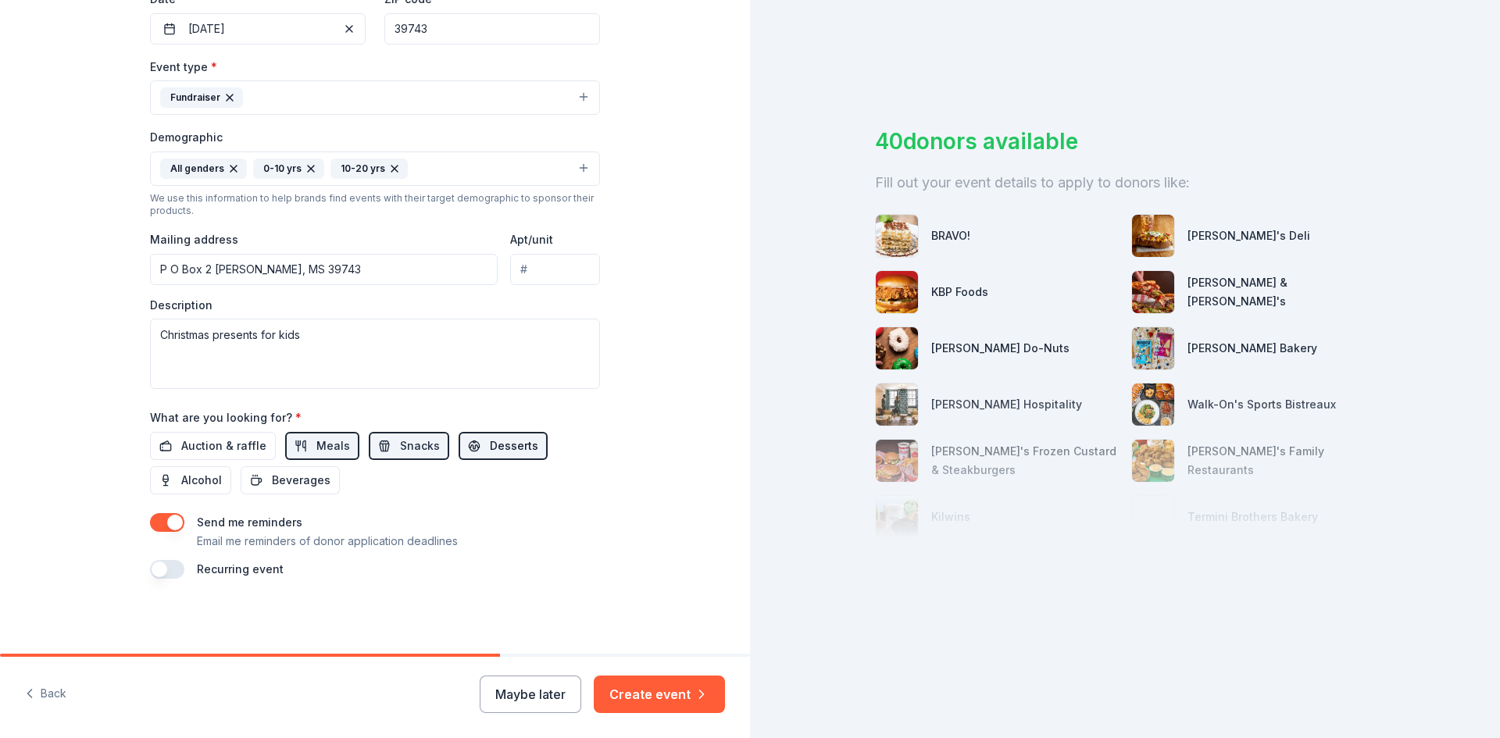
click at [490, 449] on span "Desserts" at bounding box center [514, 446] width 48 height 19
click at [420, 449] on span "Snacks" at bounding box center [420, 446] width 40 height 19
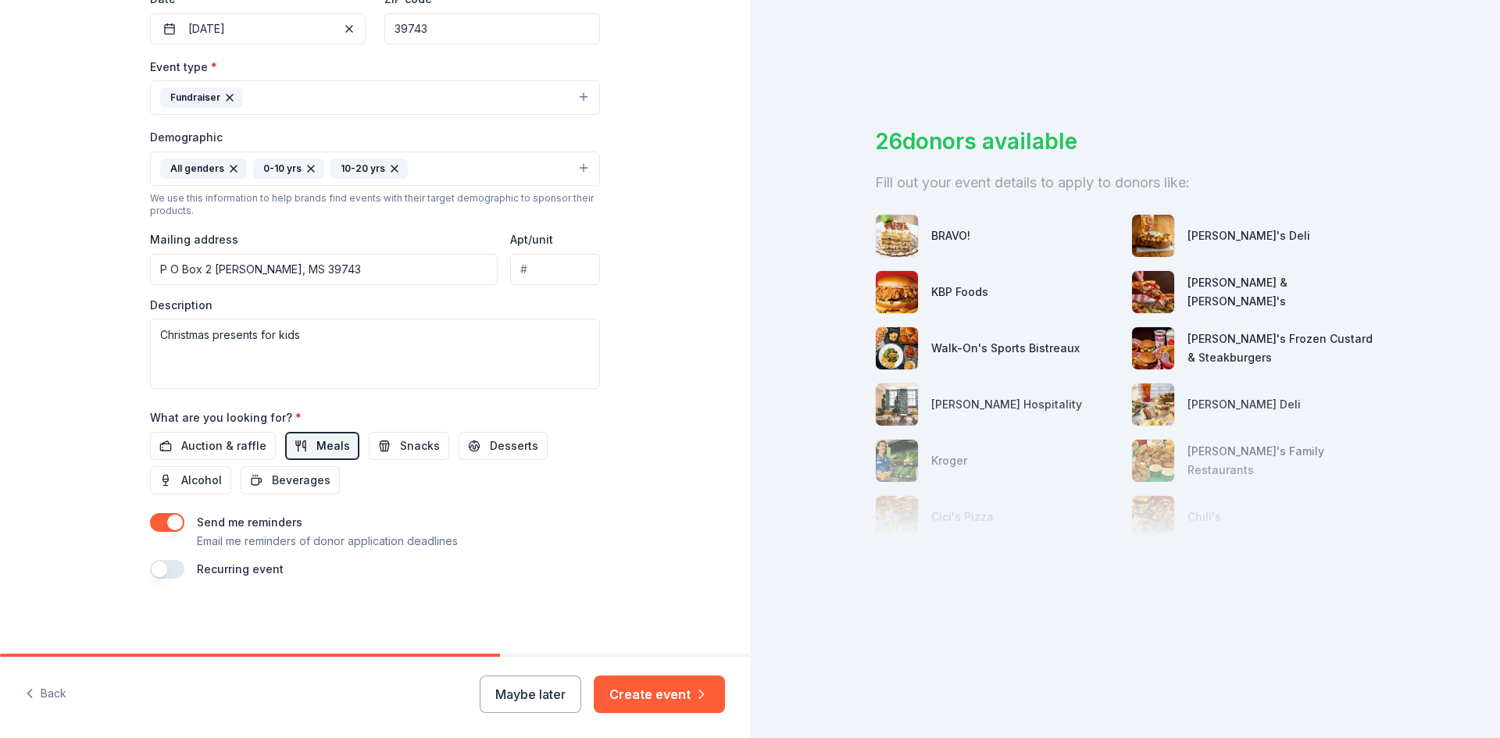
click at [341, 443] on button "Meals" at bounding box center [322, 446] width 74 height 28
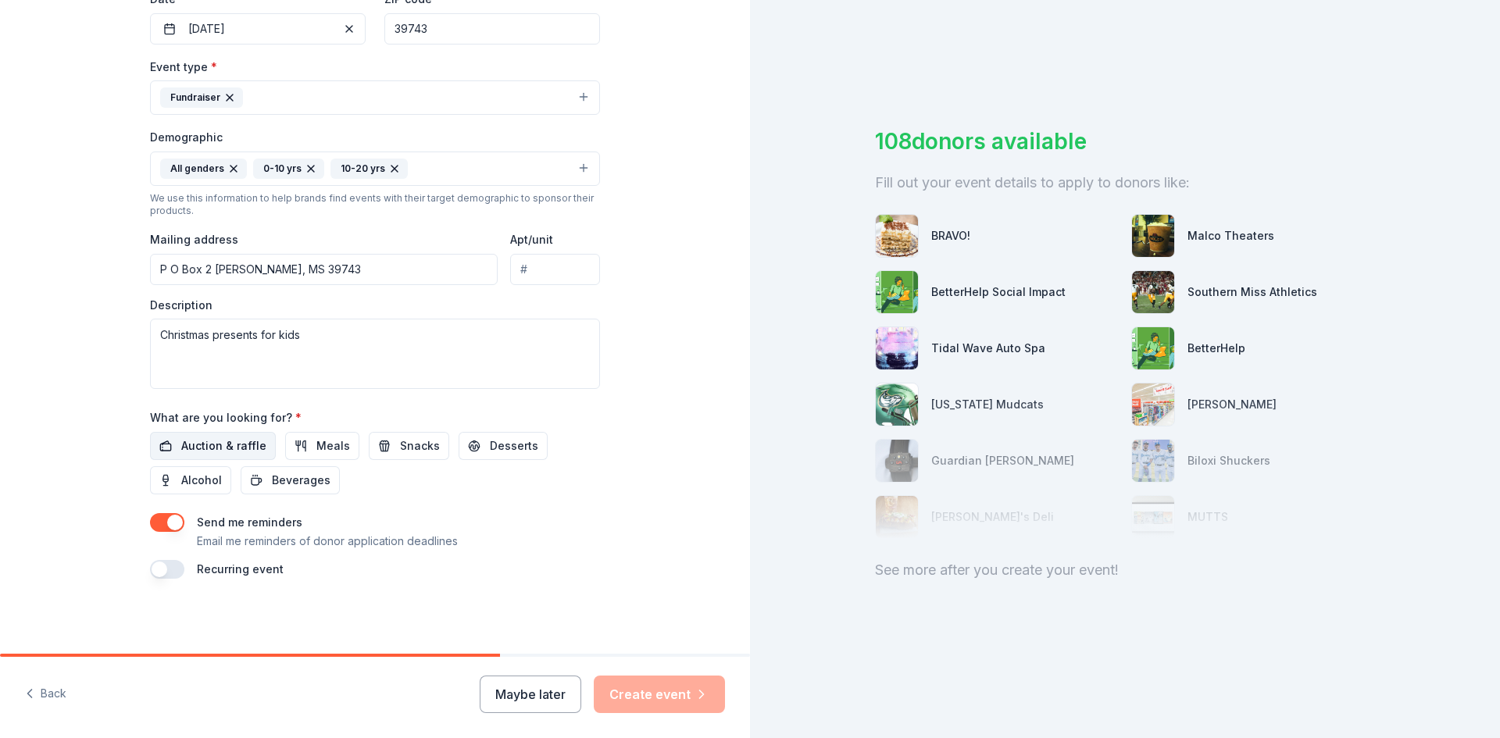
click at [228, 444] on span "Auction & raffle" at bounding box center [223, 446] width 85 height 19
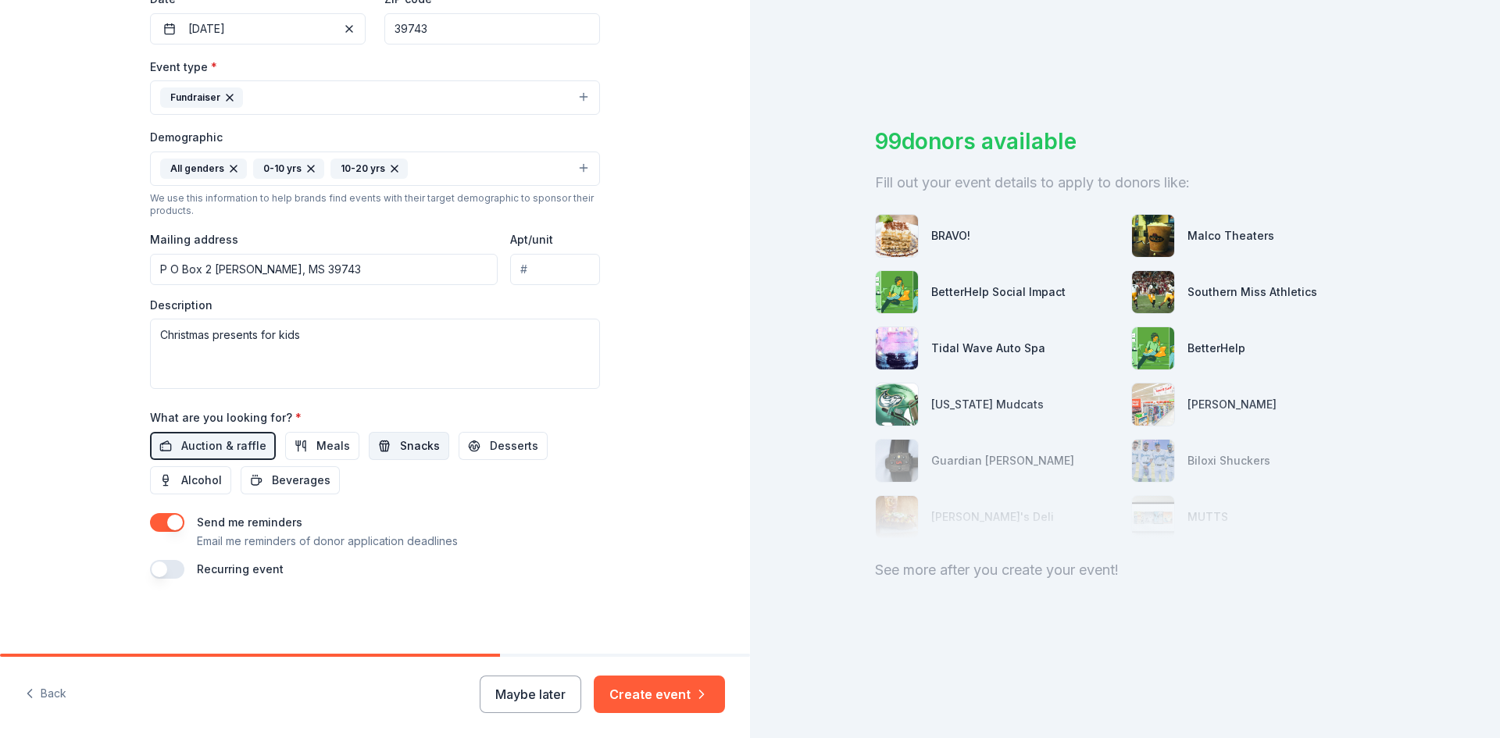
click at [400, 454] on span "Snacks" at bounding box center [420, 446] width 40 height 19
click at [681, 687] on button "Create event" at bounding box center [659, 694] width 131 height 37
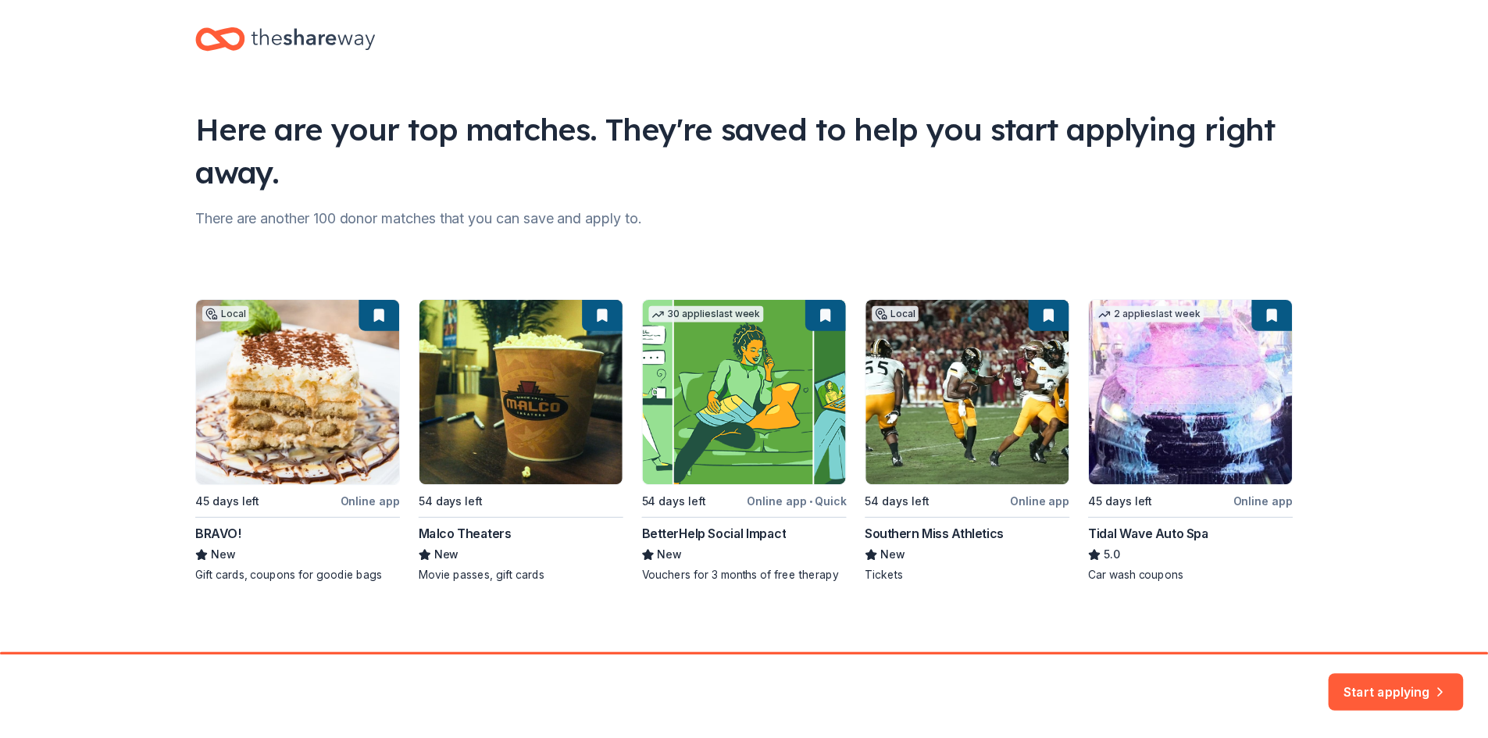
scroll to position [25, 0]
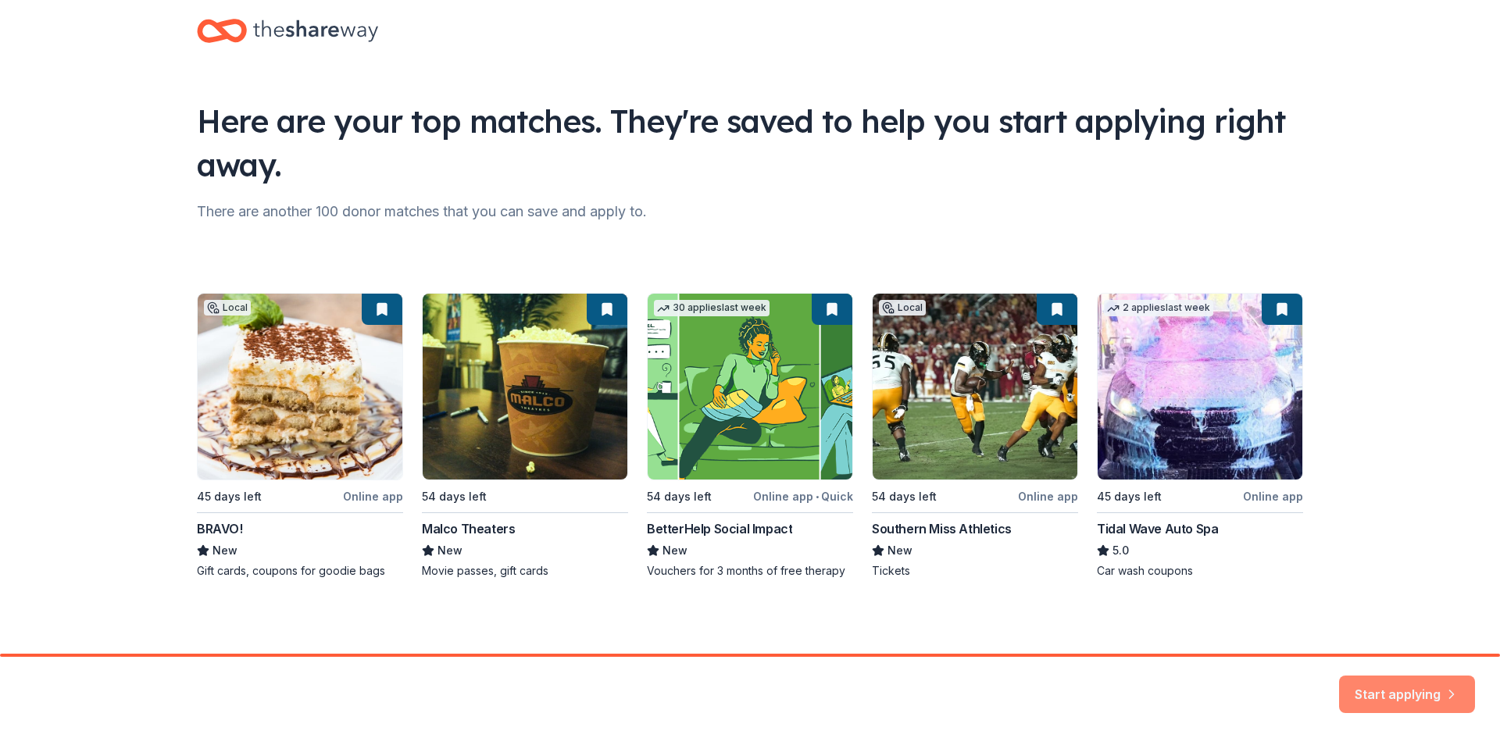
click at [1401, 673] on button "Start applying" at bounding box center [1407, 684] width 136 height 37
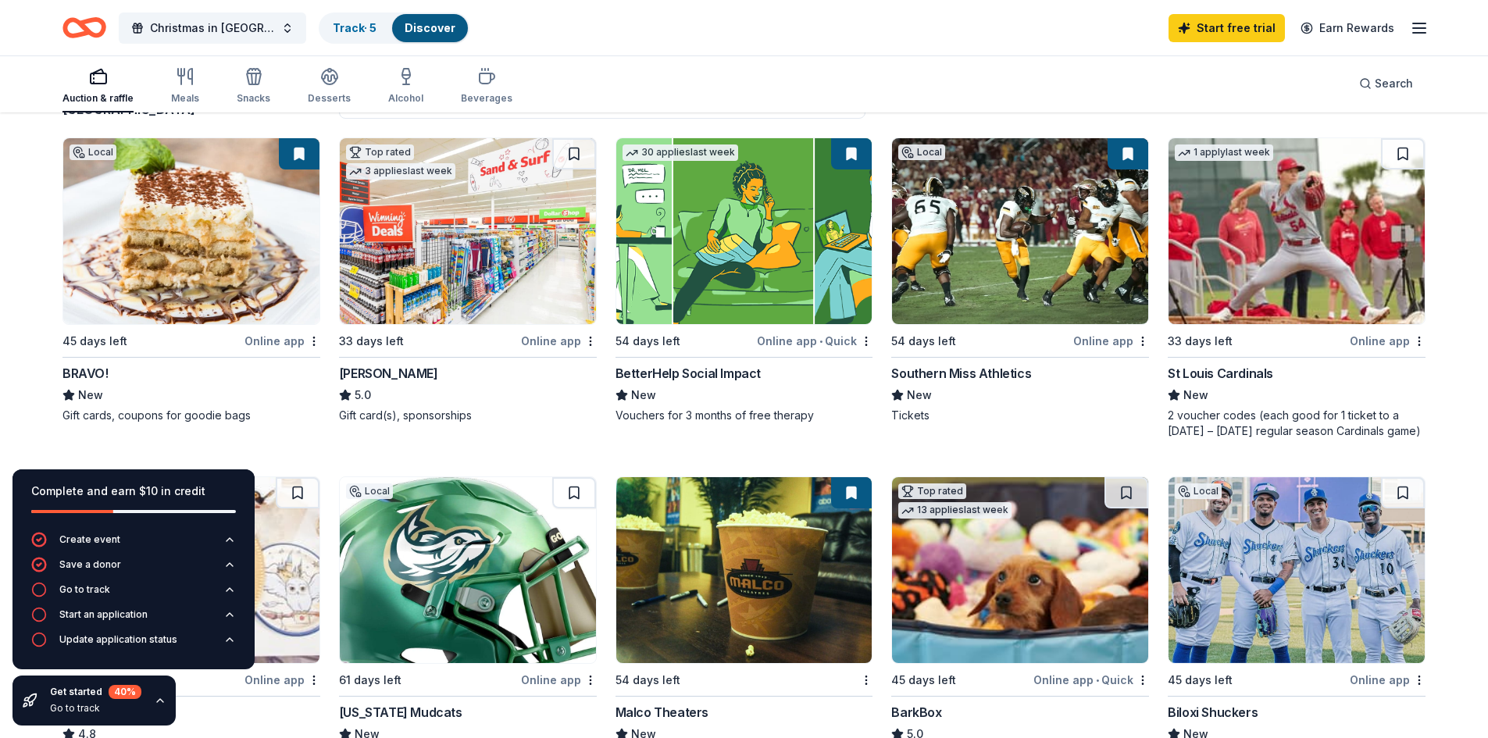
scroll to position [156, 0]
